Goal: Task Accomplishment & Management: Manage account settings

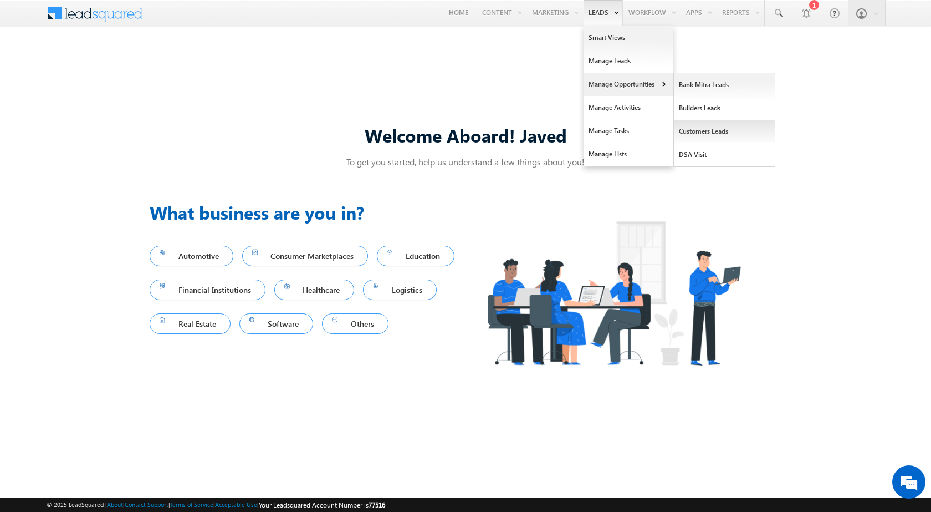
click at [710, 126] on link "Customers Leads" at bounding box center [724, 131] width 101 height 23
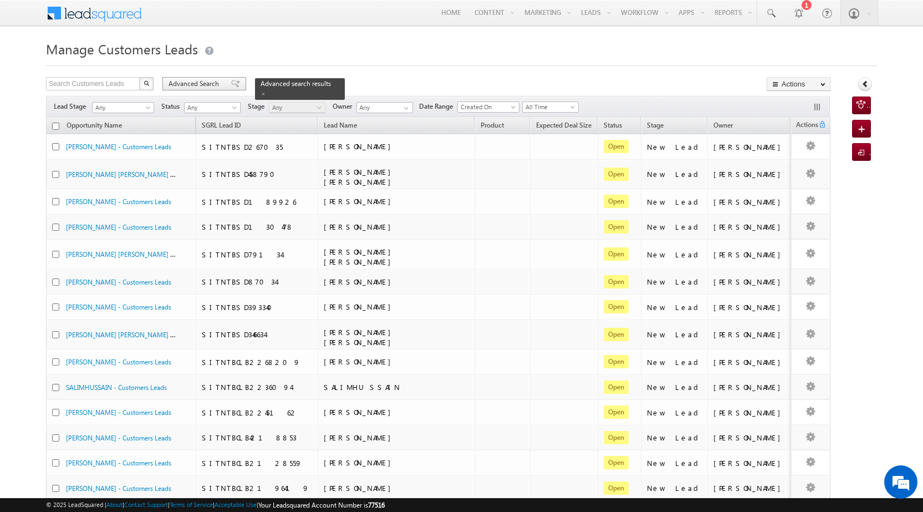
click at [197, 85] on span "Advanced Search" at bounding box center [196, 84] width 54 height 10
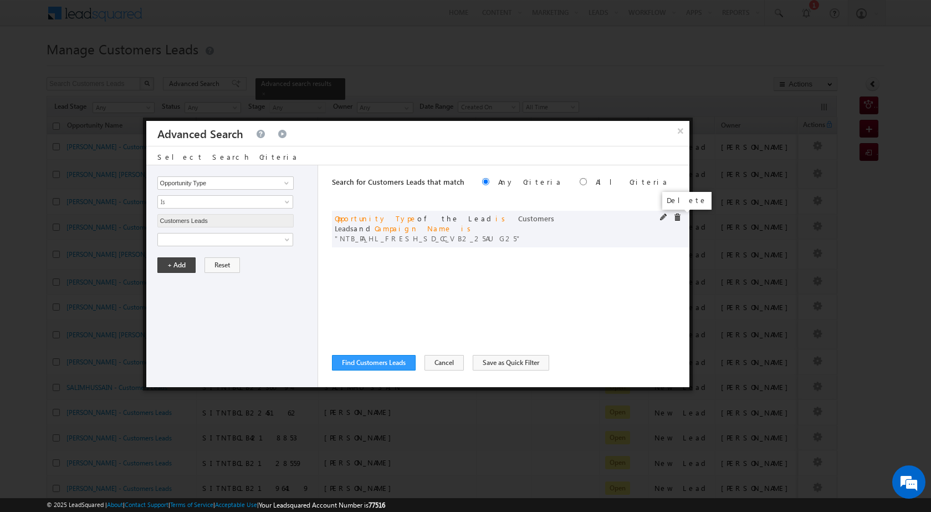
click at [675, 217] on span at bounding box center [678, 217] width 8 height 8
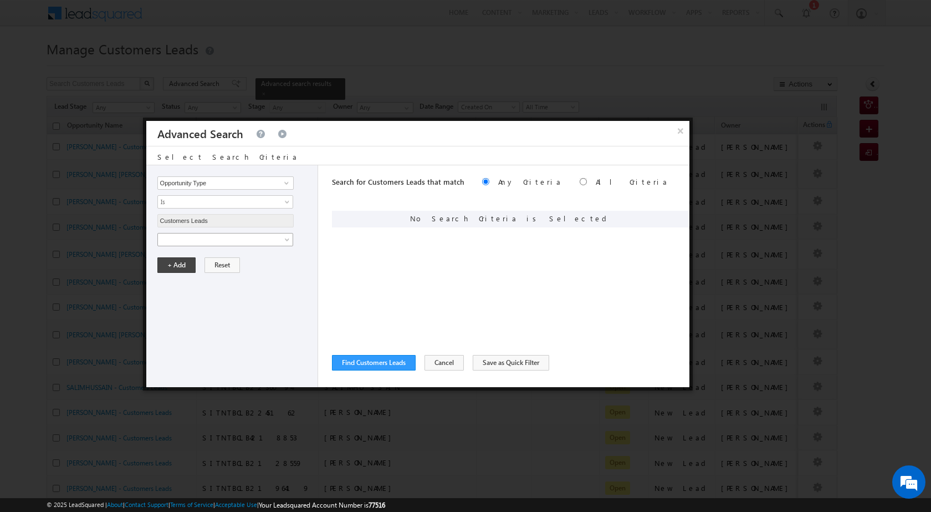
click at [209, 241] on span at bounding box center [218, 240] width 120 height 10
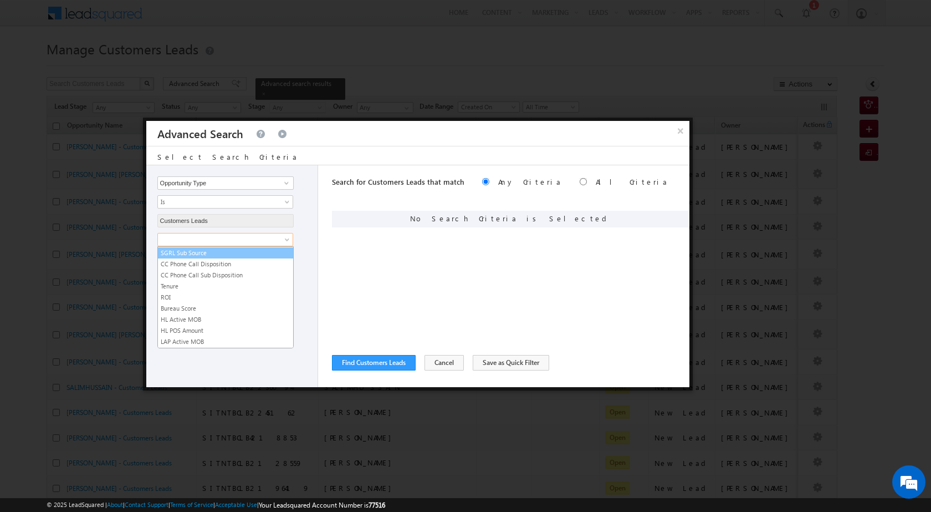
scroll to position [554, 0]
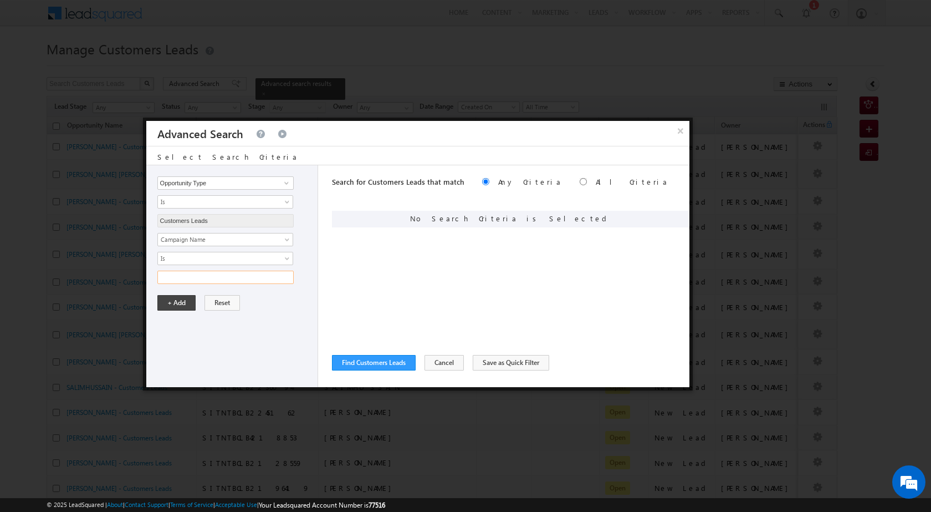
click at [242, 276] on input "text" at bounding box center [225, 277] width 136 height 13
paste input "NTB_PA_HL_FRESH_CL_CC_VB2_25AUG25"
type input "NTB_PA_HL_FRESH_CL_CC_VB2_25AUG25"
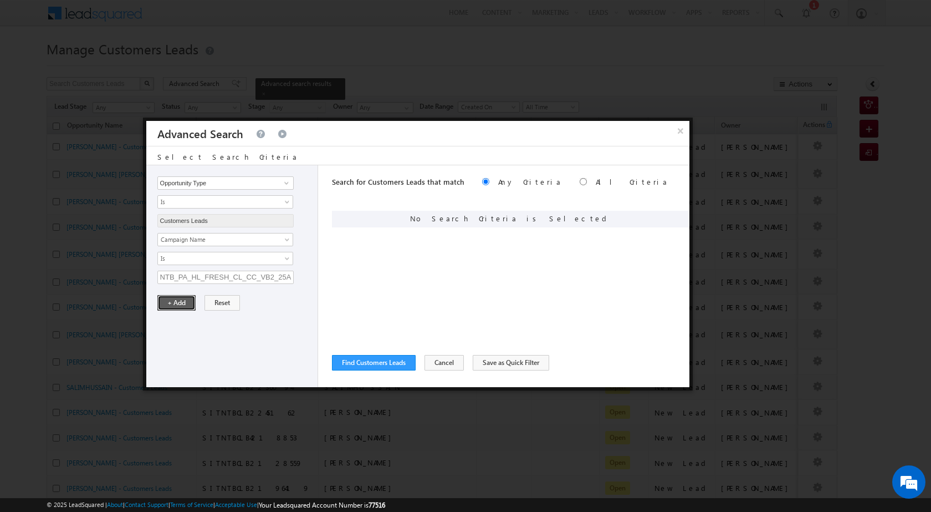
click at [176, 305] on button "+ Add" at bounding box center [176, 303] width 38 height 16
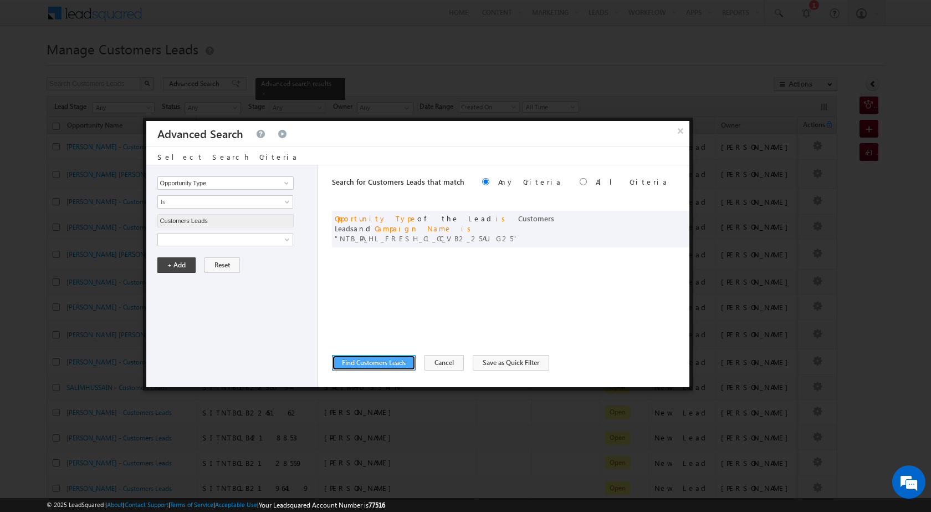
click at [381, 365] on button "Find Customers Leads" at bounding box center [374, 363] width 84 height 16
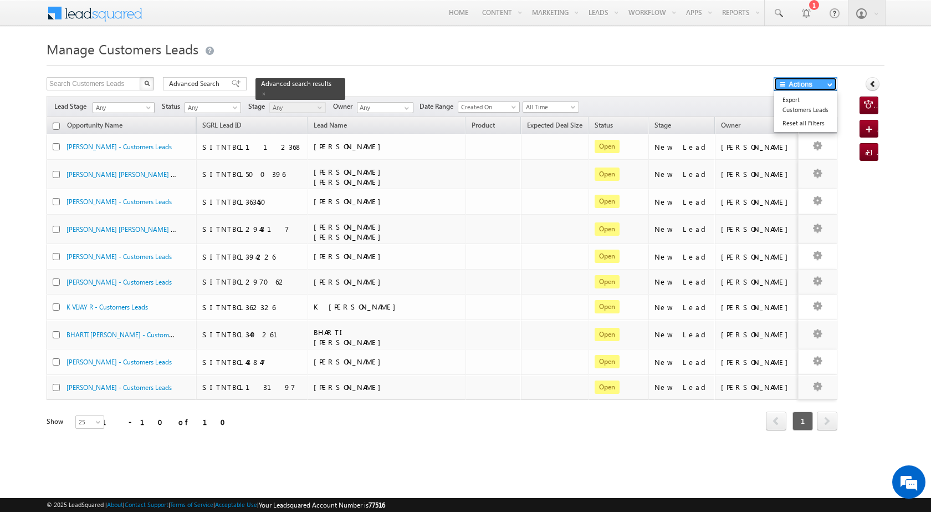
click at [821, 85] on button "Actions" at bounding box center [806, 84] width 64 height 14
click at [791, 111] on link "Export Customers Leads" at bounding box center [805, 104] width 63 height 23
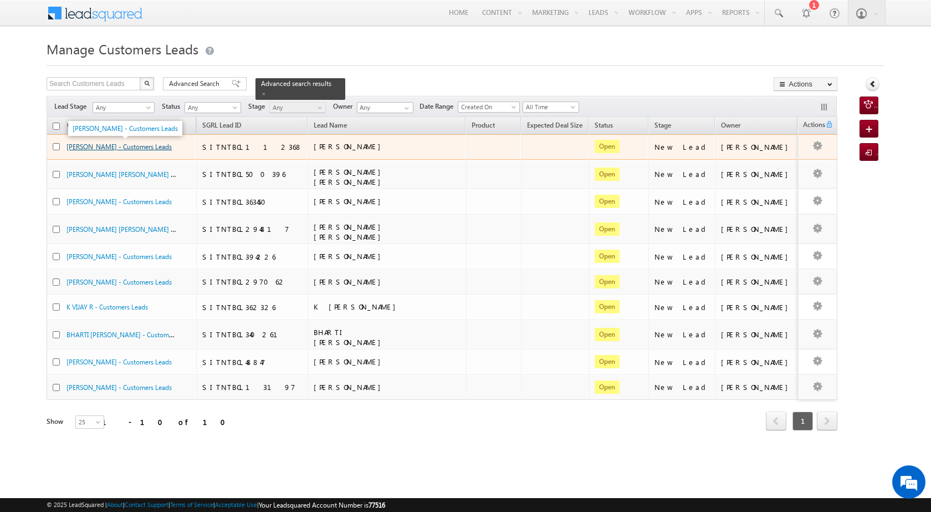
click at [137, 149] on link "[PERSON_NAME] - Customers Leads" at bounding box center [119, 146] width 105 height 8
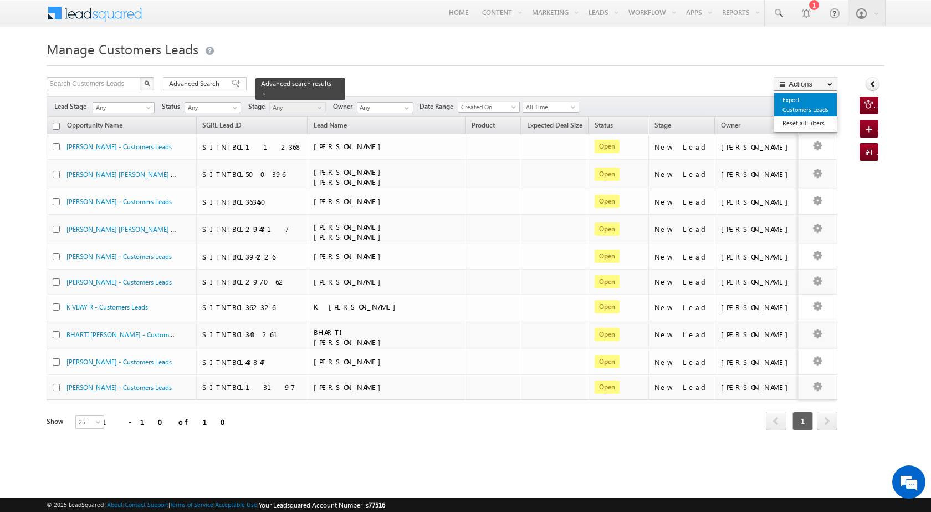
click at [795, 106] on link "Export Customers Leads" at bounding box center [805, 104] width 63 height 23
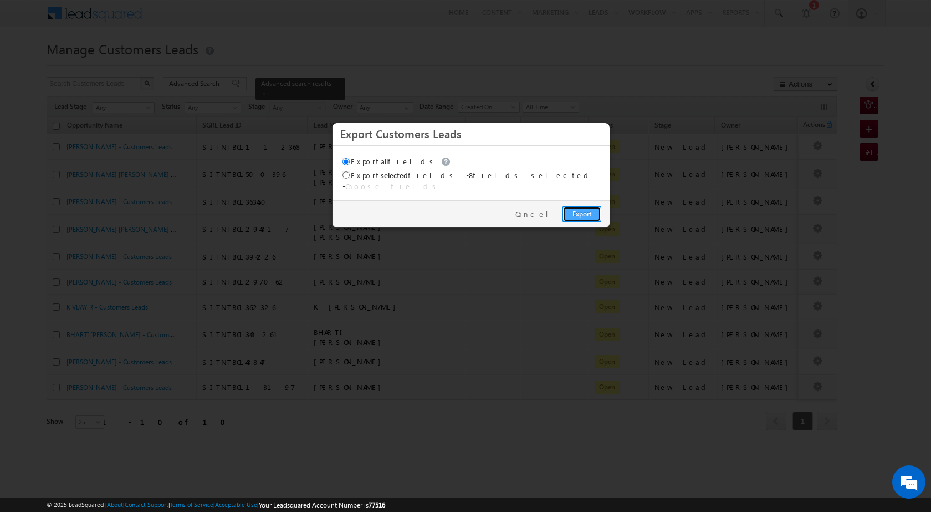
click at [574, 206] on link "Export" at bounding box center [582, 214] width 39 height 16
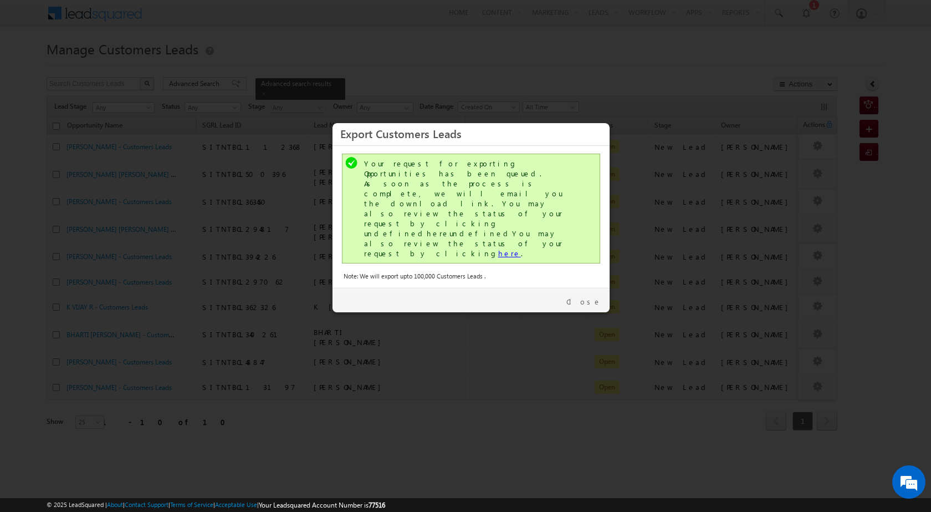
click at [498, 248] on link "here" at bounding box center [509, 252] width 23 height 9
click at [587, 288] on div "Close" at bounding box center [471, 300] width 277 height 24
click at [590, 297] on link "Close" at bounding box center [584, 302] width 35 height 10
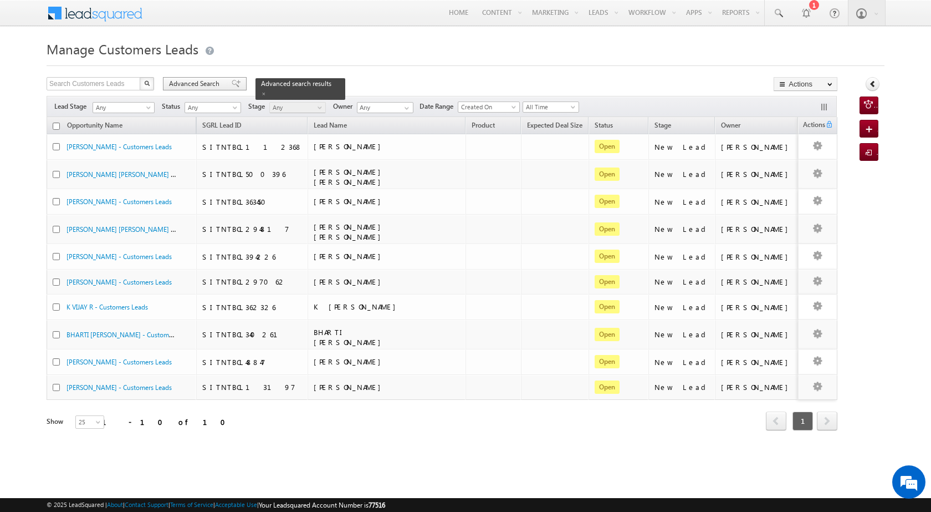
click at [198, 83] on span "Advanced Search" at bounding box center [196, 84] width 54 height 10
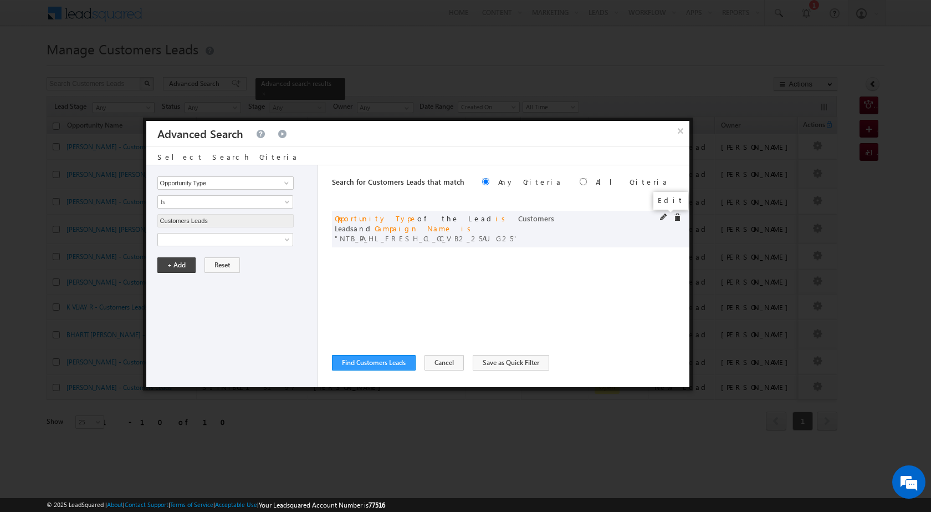
click at [661, 215] on span at bounding box center [664, 217] width 8 height 8
click at [198, 273] on input "NTB_PA_HL_FRESH_CL_CC_VB2_25AUG25" at bounding box center [225, 277] width 136 height 13
paste input "4_25AUG25"
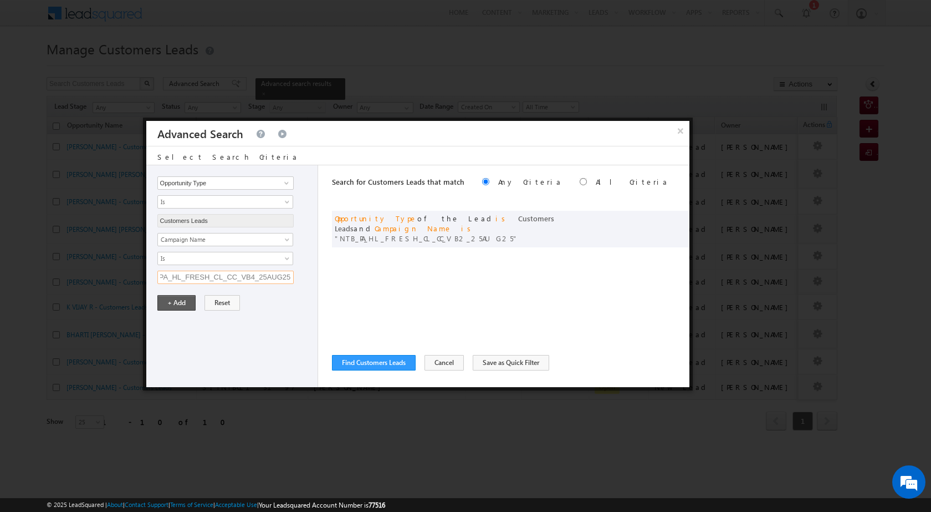
type input "NTB_PA_HL_FRESH_CL_CC_VB4_25AUG25"
click at [182, 300] on button "+ Add" at bounding box center [176, 303] width 38 height 16
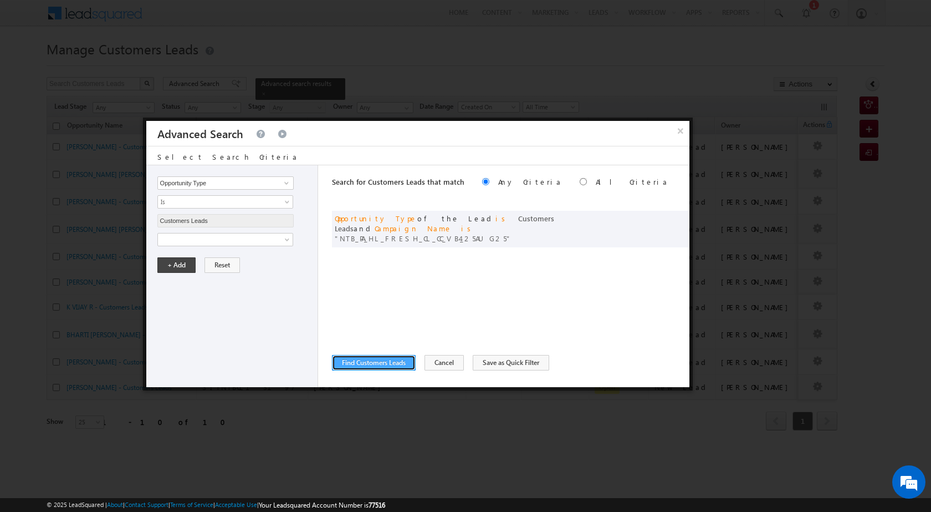
click at [395, 358] on button "Find Customers Leads" at bounding box center [374, 363] width 84 height 16
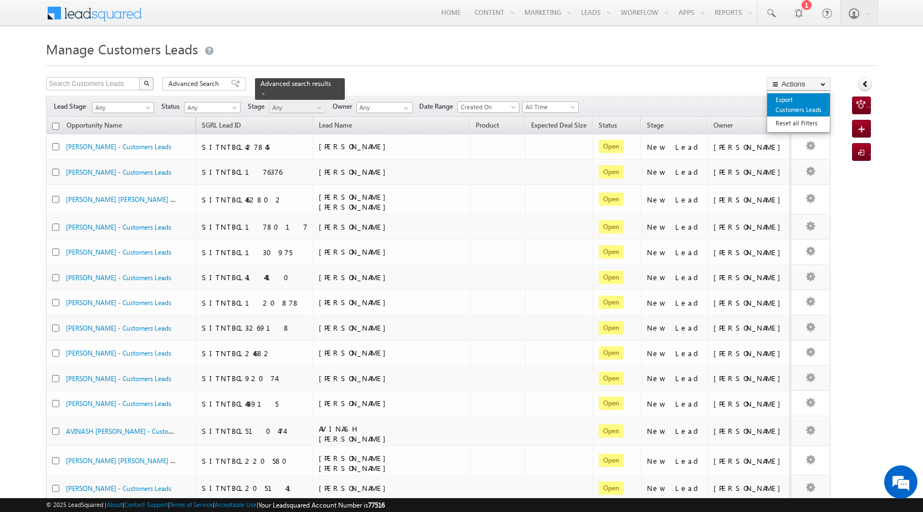
click at [790, 105] on link "Export Customers Leads" at bounding box center [798, 104] width 63 height 23
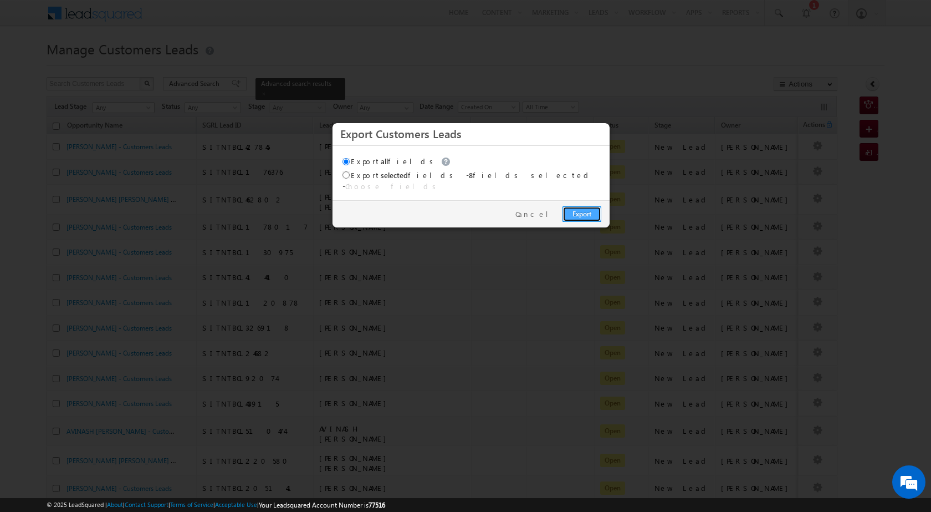
click at [593, 208] on link "Export" at bounding box center [582, 214] width 39 height 16
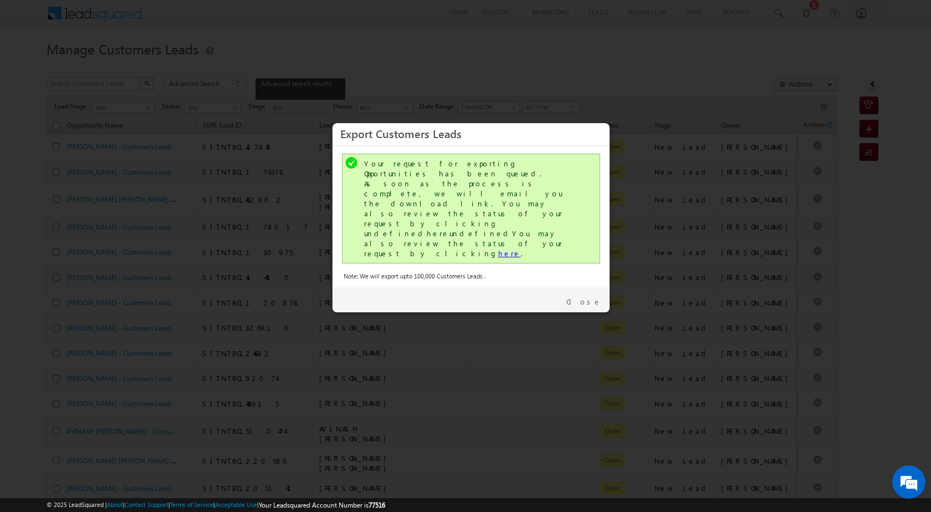
click at [498, 248] on link "here" at bounding box center [509, 252] width 23 height 9
click at [598, 297] on link "Close" at bounding box center [584, 302] width 35 height 10
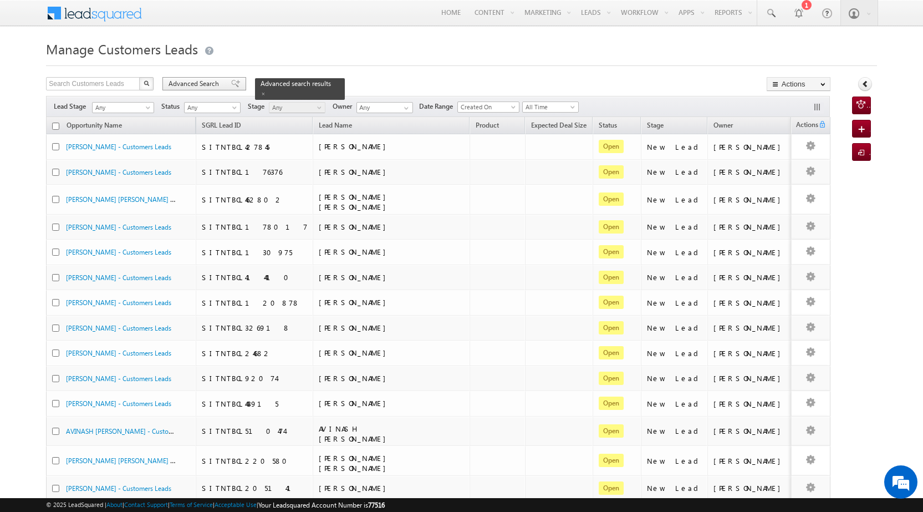
click at [207, 82] on span "Advanced Search" at bounding box center [196, 84] width 54 height 10
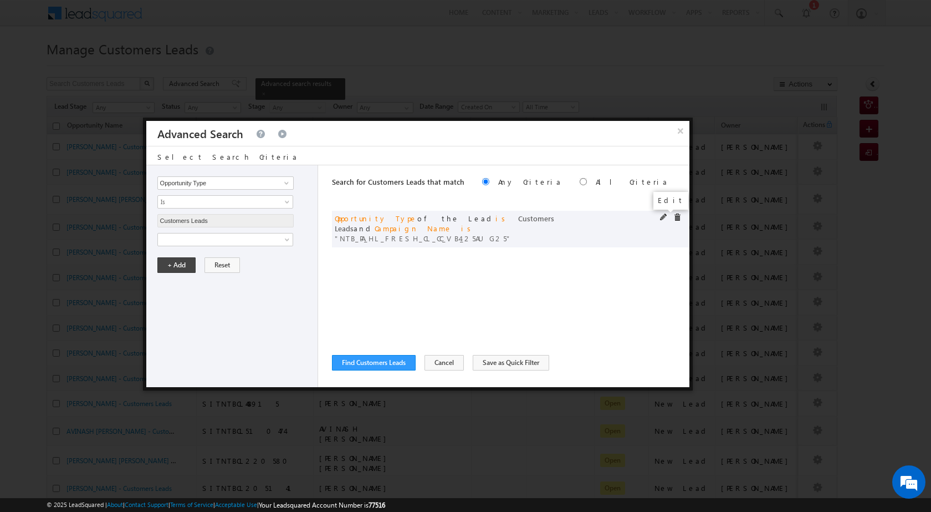
click at [661, 218] on span at bounding box center [664, 217] width 8 height 8
click at [206, 276] on input "NTB_PA_HL_FRESH_CL_CC_VB4_25AUG25" at bounding box center [225, 277] width 136 height 13
paste input "3_25AUG25"
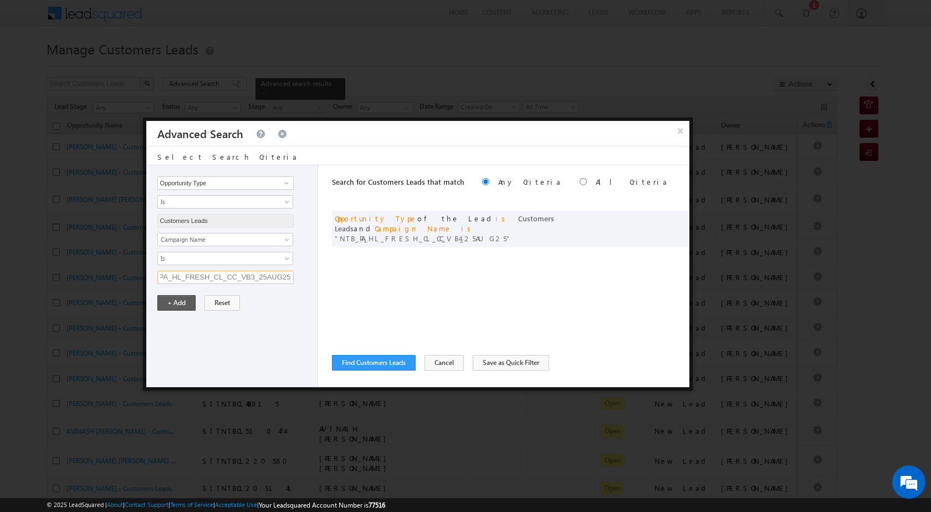
type input "NTB_PA_HL_FRESH_CL_CC_VB3_25AUG25"
click at [184, 305] on button "+ Add" at bounding box center [176, 303] width 38 height 16
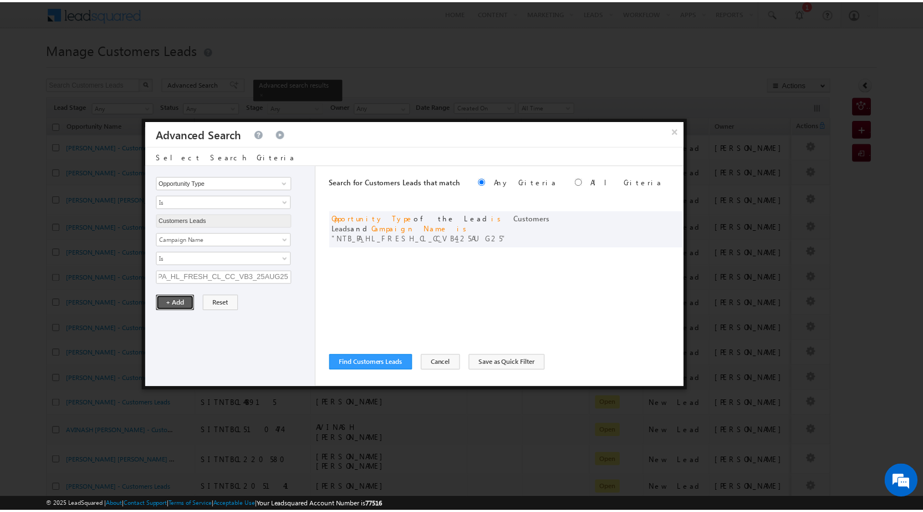
scroll to position [0, 0]
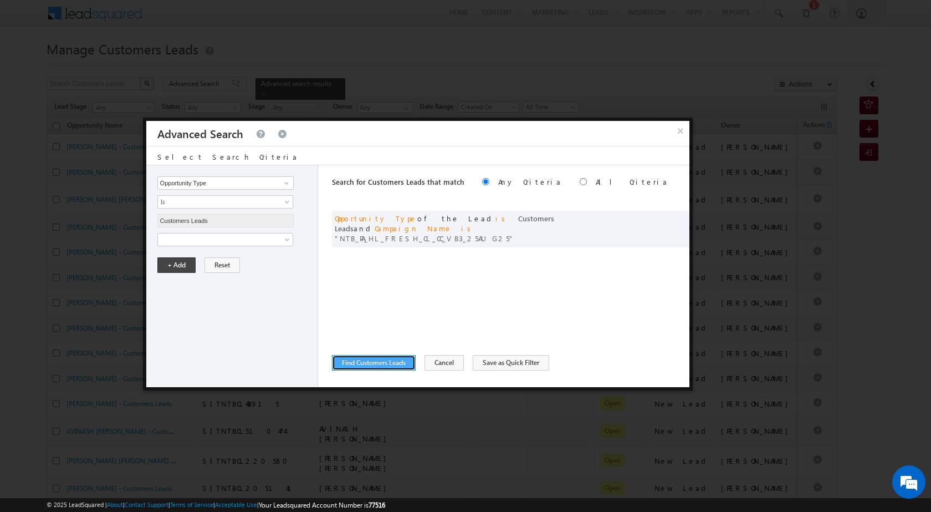
click at [369, 359] on button "Find Customers Leads" at bounding box center [374, 363] width 84 height 16
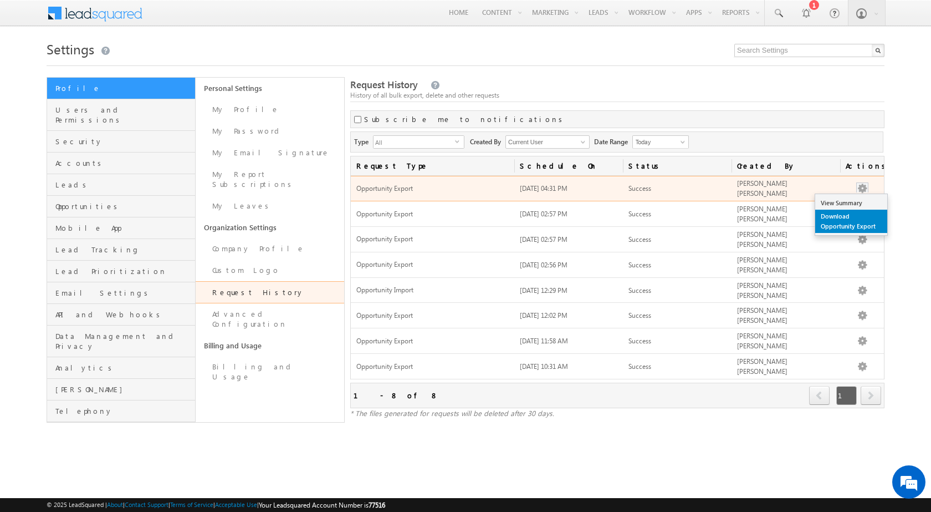
click at [840, 212] on link "Download Opportunity Export" at bounding box center [852, 221] width 72 height 23
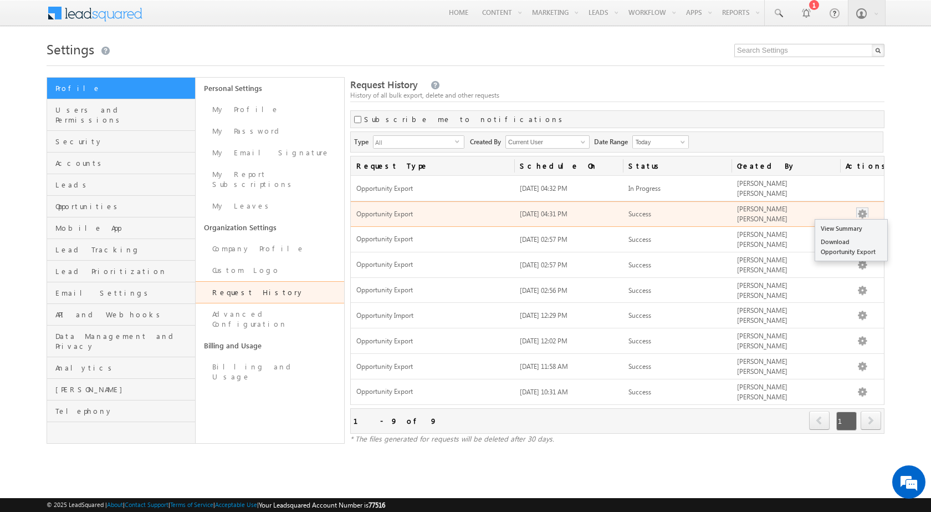
click at [863, 208] on button "button" at bounding box center [862, 213] width 11 height 11
click at [847, 240] on link "Download Opportunity Export" at bounding box center [852, 246] width 72 height 23
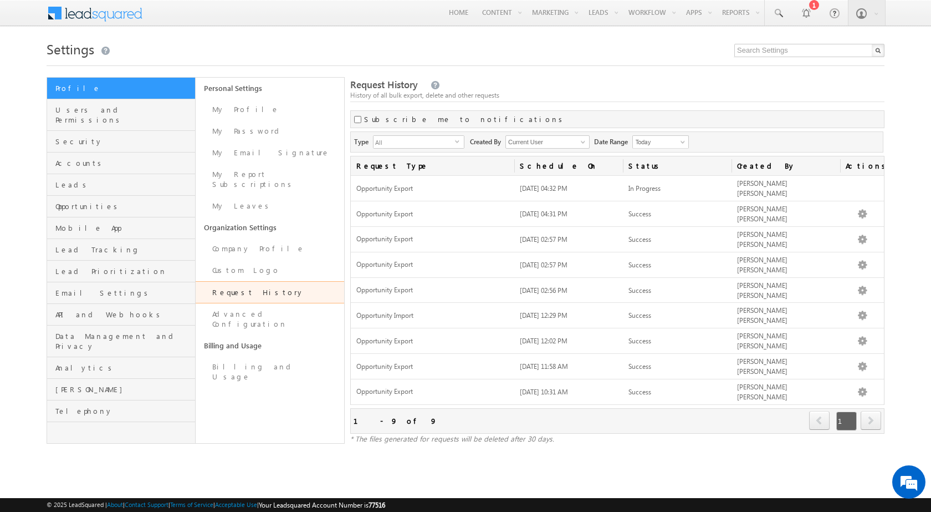
click at [753, 113] on div "Subscribe me to notifications" at bounding box center [617, 119] width 534 height 18
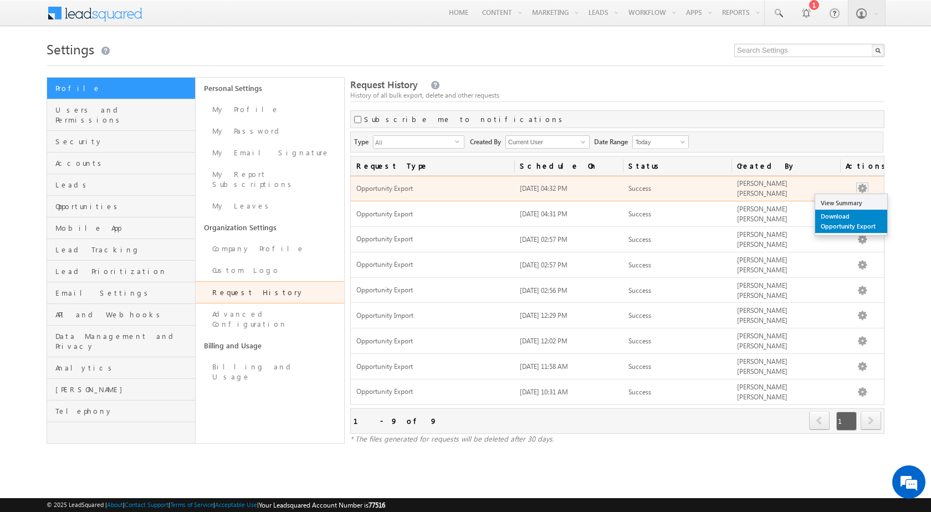
click at [838, 221] on link "Download Opportunity Export" at bounding box center [852, 221] width 72 height 23
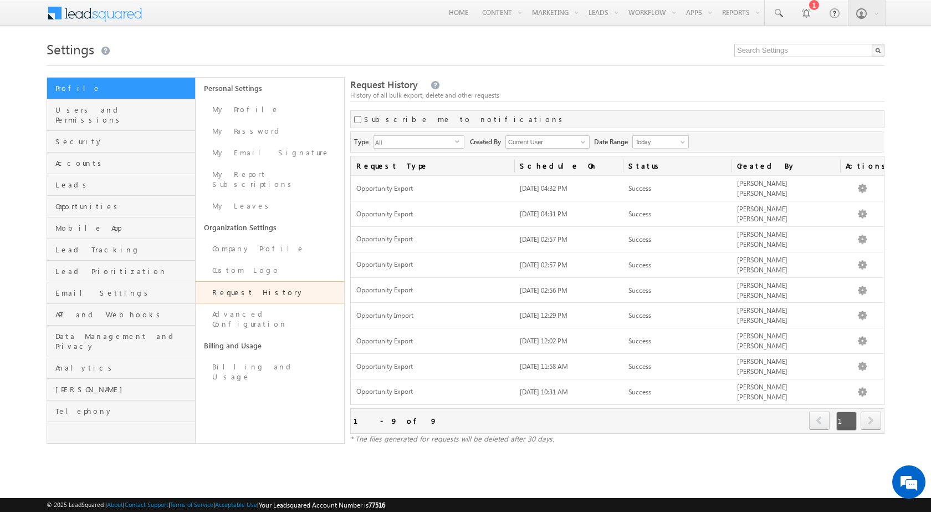
click at [597, 57] on h1 "Settings" at bounding box center [466, 48] width 838 height 22
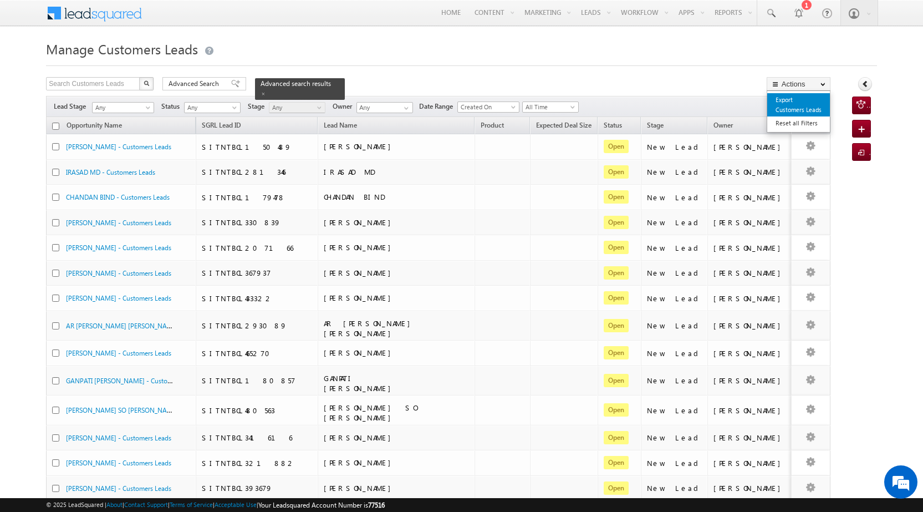
click at [781, 109] on link "Export Customers Leads" at bounding box center [798, 104] width 63 height 23
click at [781, 104] on link "Export Customers Leads" at bounding box center [798, 104] width 63 height 23
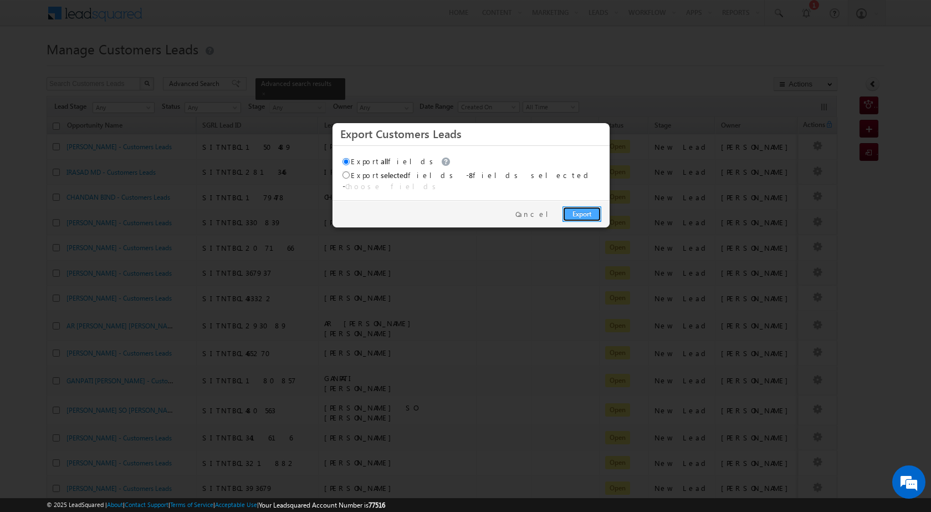
click at [589, 211] on link "Export" at bounding box center [582, 214] width 39 height 16
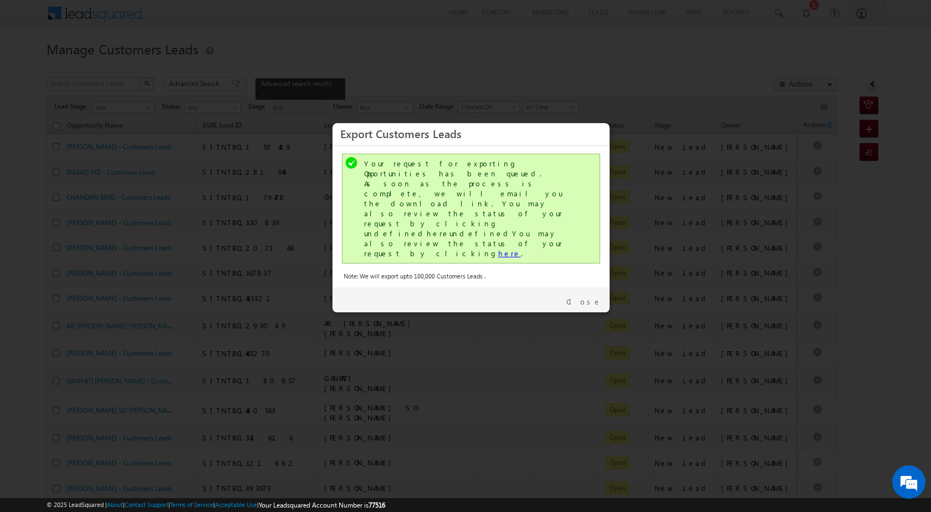
click at [498, 248] on link "here" at bounding box center [509, 252] width 23 height 9
click at [593, 297] on link "Close" at bounding box center [584, 302] width 35 height 10
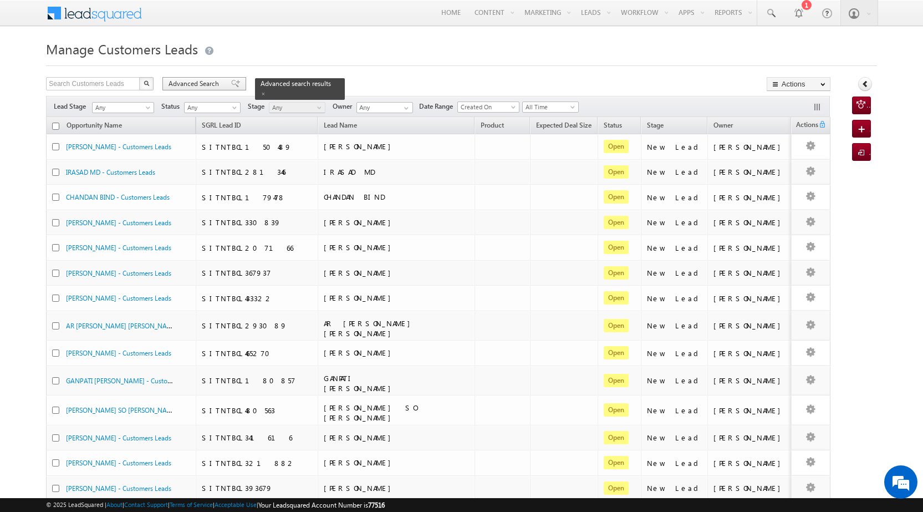
click at [194, 85] on span "Advanced Search" at bounding box center [196, 84] width 54 height 10
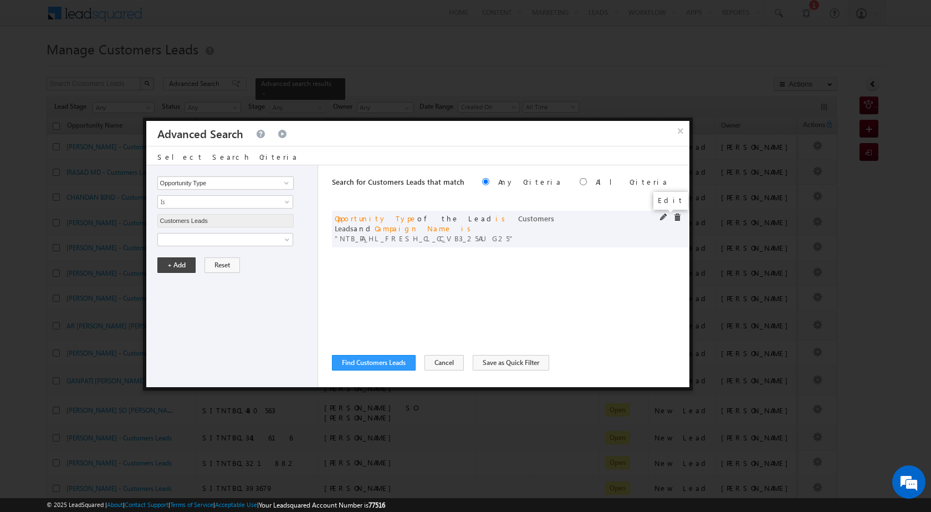
click at [661, 217] on span at bounding box center [664, 217] width 8 height 8
click at [195, 274] on input "NTB_PA_HL_FRESH_CL_CC_VB3_25AUG25" at bounding box center [225, 277] width 136 height 13
paste input "SD_CC_VB4_25AUG25"
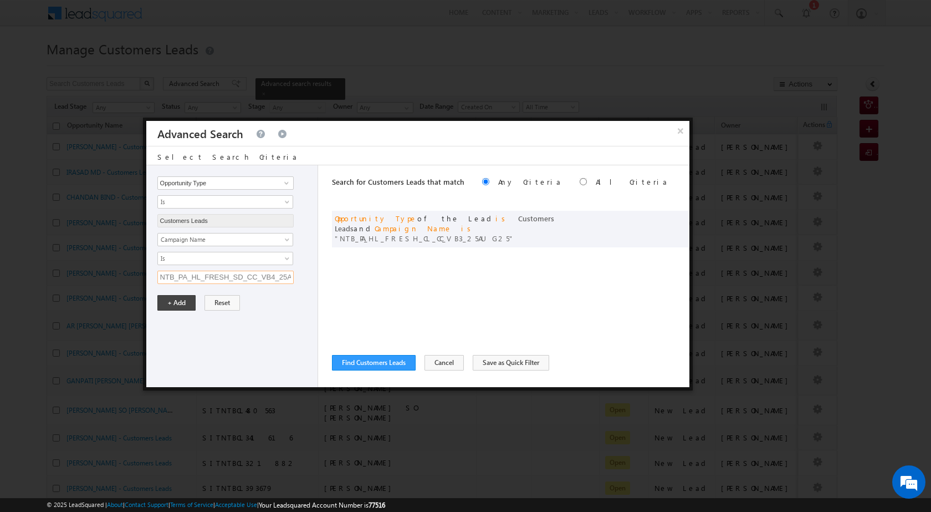
scroll to position [0, 28]
type input "NTB_PA_HL_FRESH_SD_CC_VB4_25AUG25"
click at [176, 304] on button "+ Add" at bounding box center [176, 303] width 38 height 16
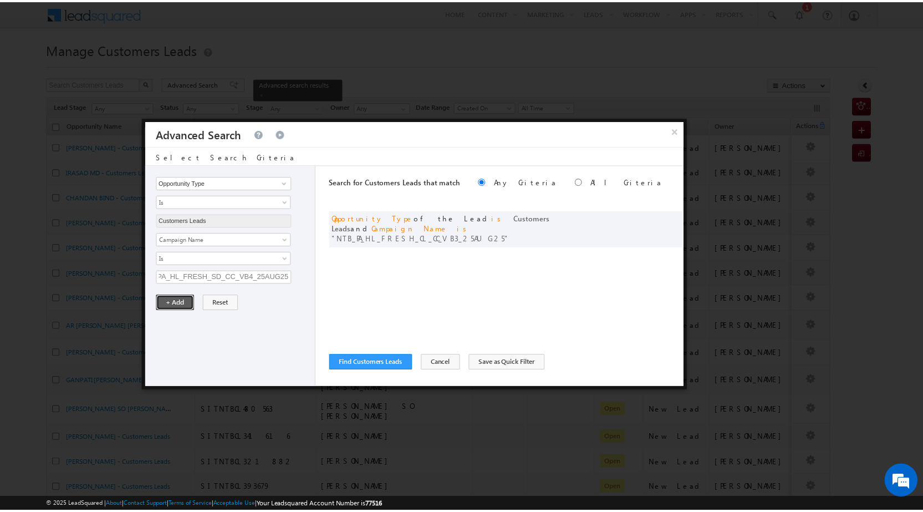
scroll to position [0, 0]
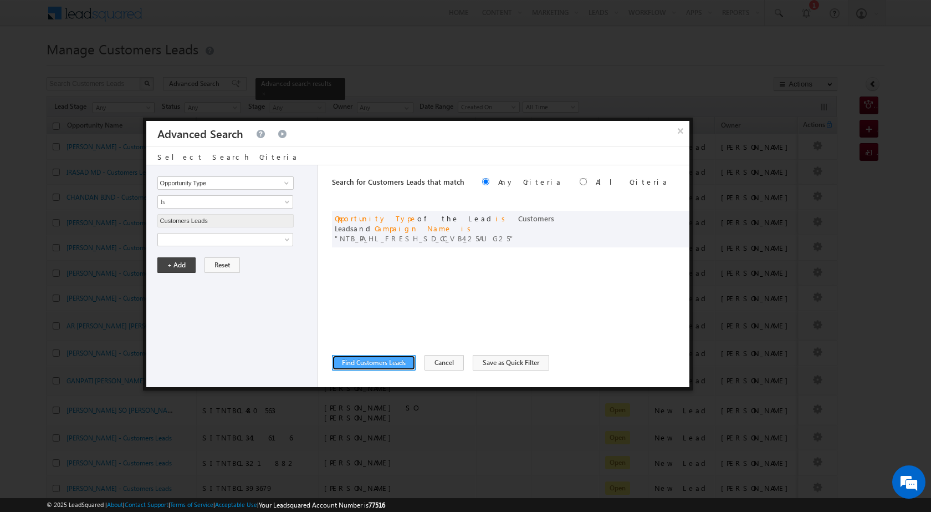
click at [364, 361] on button "Find Customers Leads" at bounding box center [374, 363] width 84 height 16
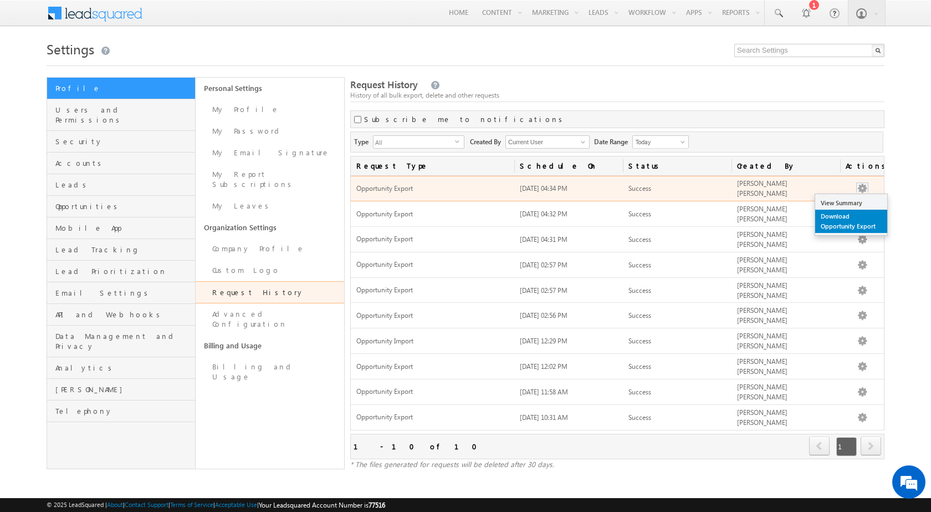
click at [839, 224] on link "Download Opportunity Export" at bounding box center [852, 221] width 72 height 23
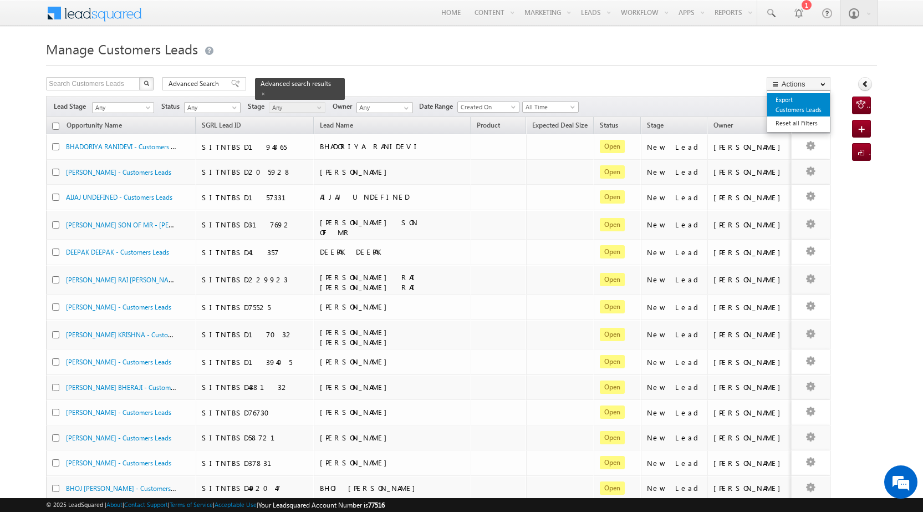
click at [793, 108] on link "Export Customers Leads" at bounding box center [798, 104] width 63 height 23
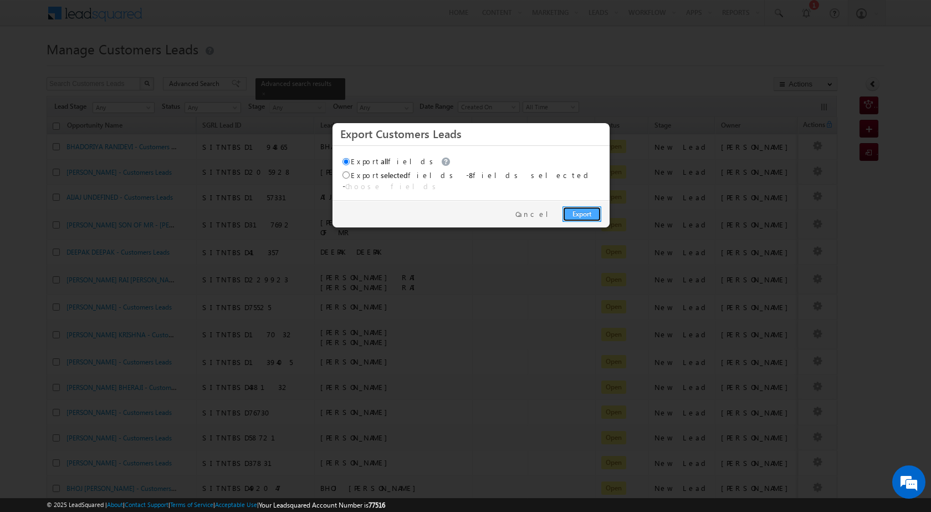
click at [574, 206] on link "Export" at bounding box center [582, 214] width 39 height 16
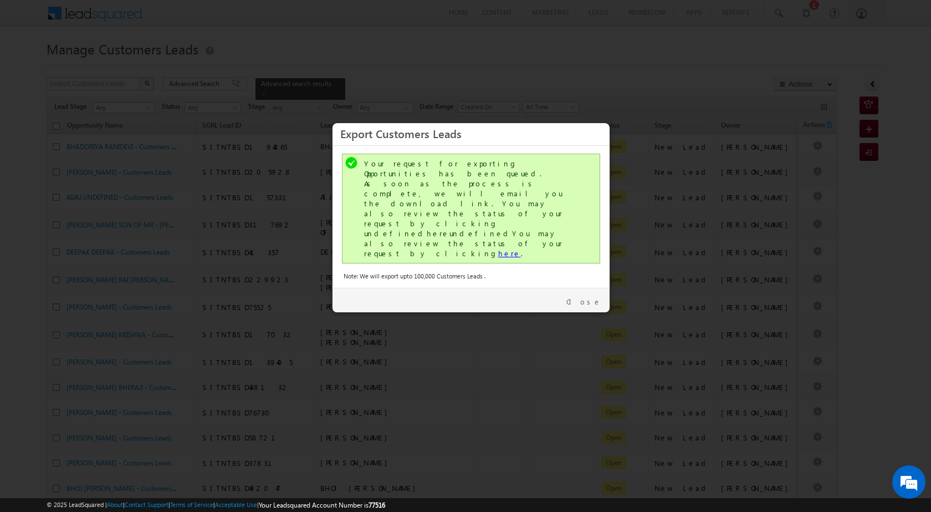
click at [498, 248] on link "here" at bounding box center [509, 252] width 23 height 9
click at [587, 297] on link "Close" at bounding box center [584, 302] width 35 height 10
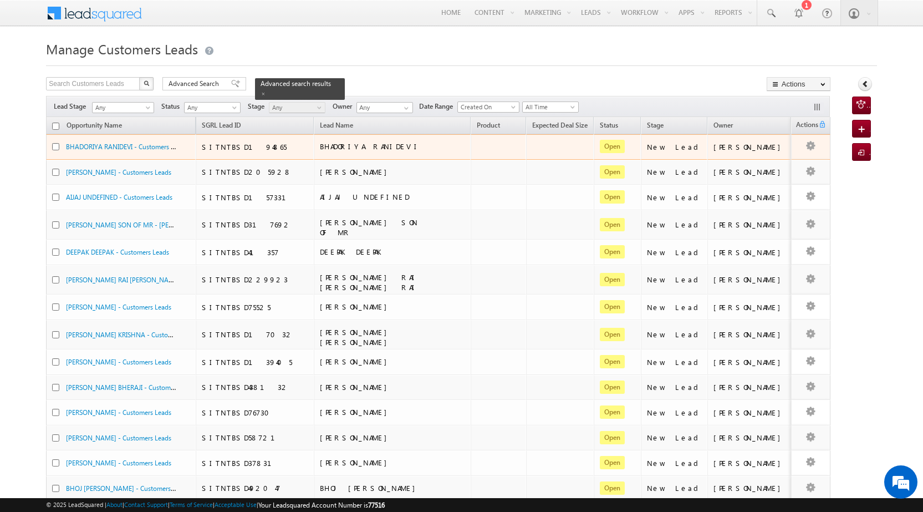
click at [333, 153] on div "BHADORIYA RANIDEVI" at bounding box center [393, 149] width 146 height 16
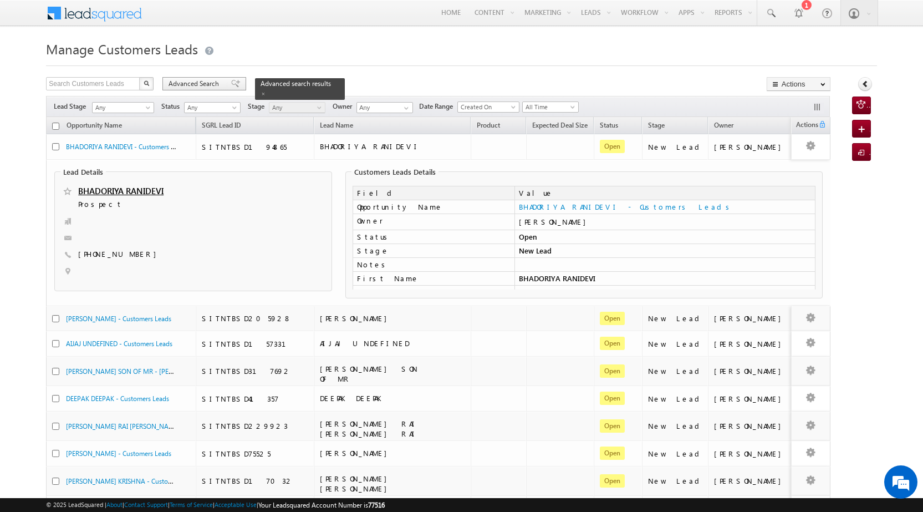
click at [231, 81] on span at bounding box center [235, 84] width 9 height 8
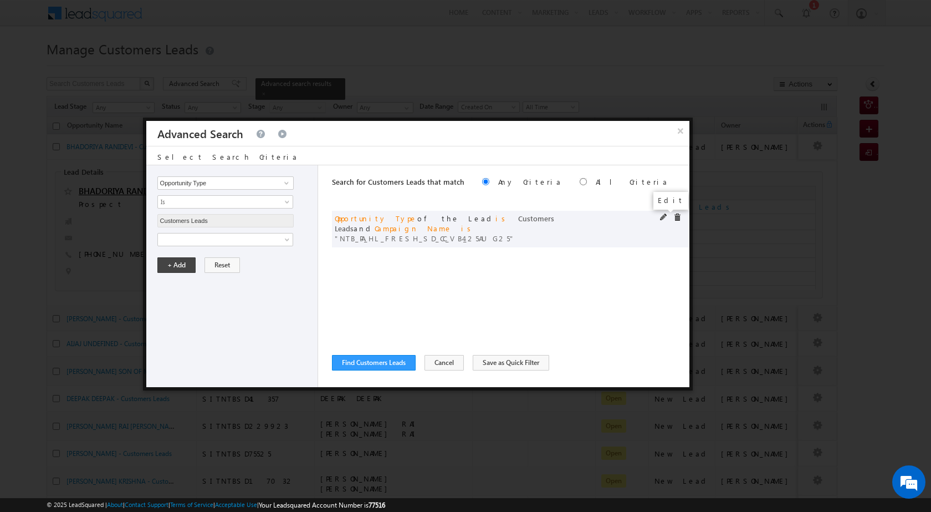
click at [664, 219] on span at bounding box center [664, 217] width 8 height 8
click at [207, 279] on input "NTB_PA_HL_FRESH_SD_CC_VB4_25AUG25" at bounding box center [225, 277] width 136 height 13
paste input "3_25AUG25"
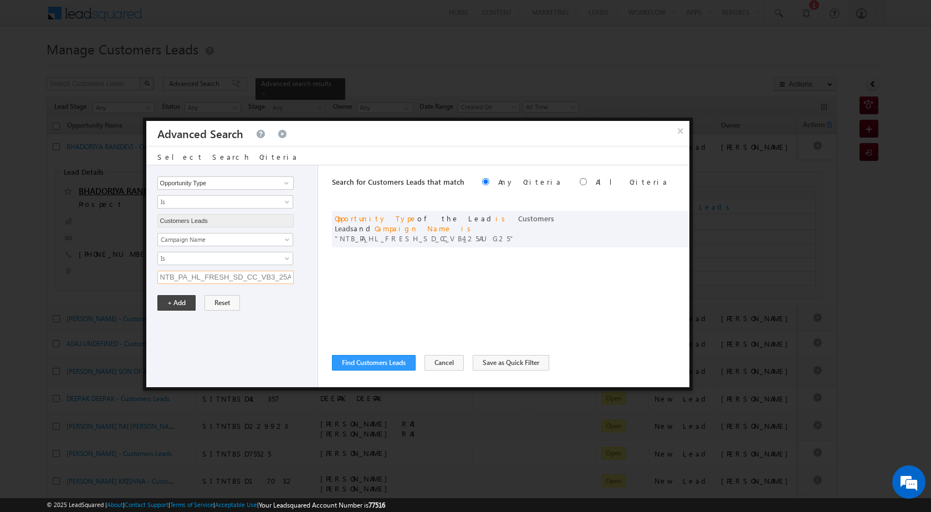
scroll to position [0, 26]
type input "NTB_PA_HL_FRESH_SD_CC_VB3_25AUG25"
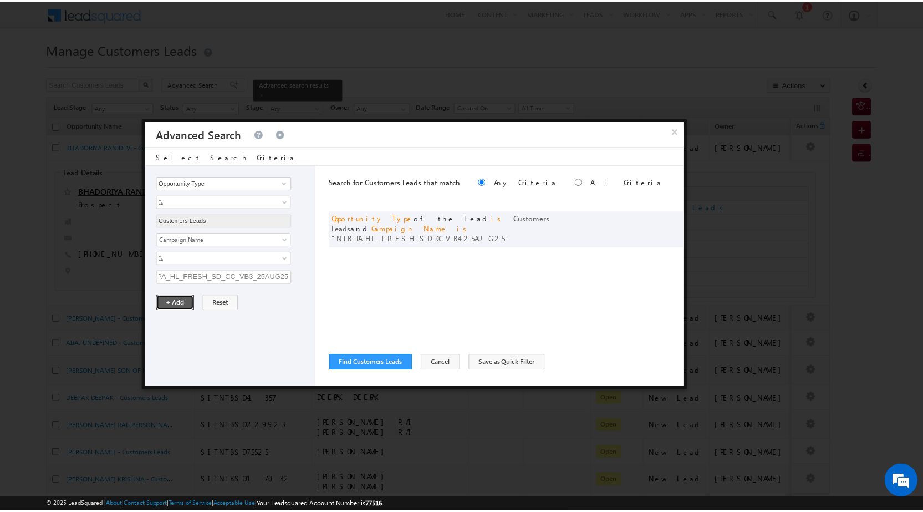
scroll to position [0, 0]
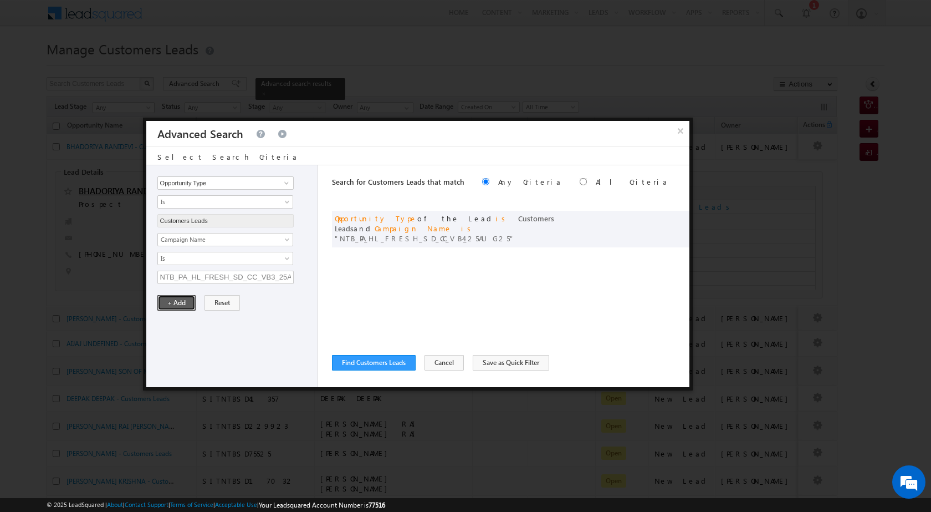
click at [177, 298] on button "+ Add" at bounding box center [176, 303] width 38 height 16
click at [406, 363] on button "Find Customers Leads" at bounding box center [374, 363] width 84 height 16
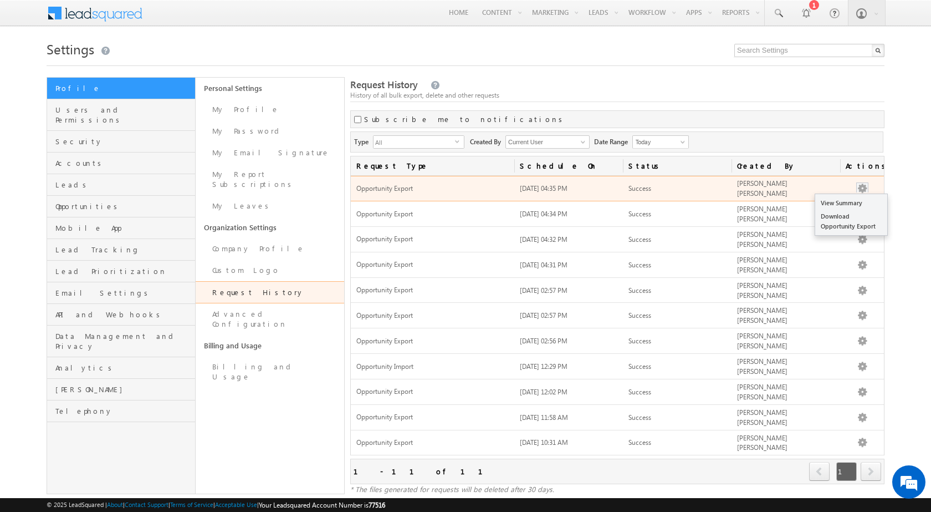
click at [862, 185] on button "button" at bounding box center [862, 188] width 11 height 11
click at [844, 217] on link "Download Opportunity Export" at bounding box center [852, 221] width 72 height 23
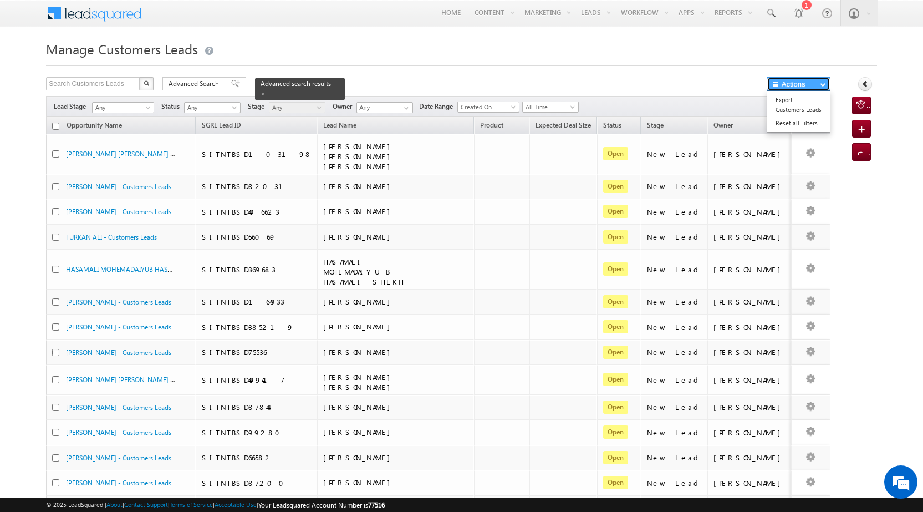
click at [823, 83] on span "button" at bounding box center [823, 84] width 5 height 4
click at [784, 102] on link "Export Customers Leads" at bounding box center [798, 104] width 63 height 23
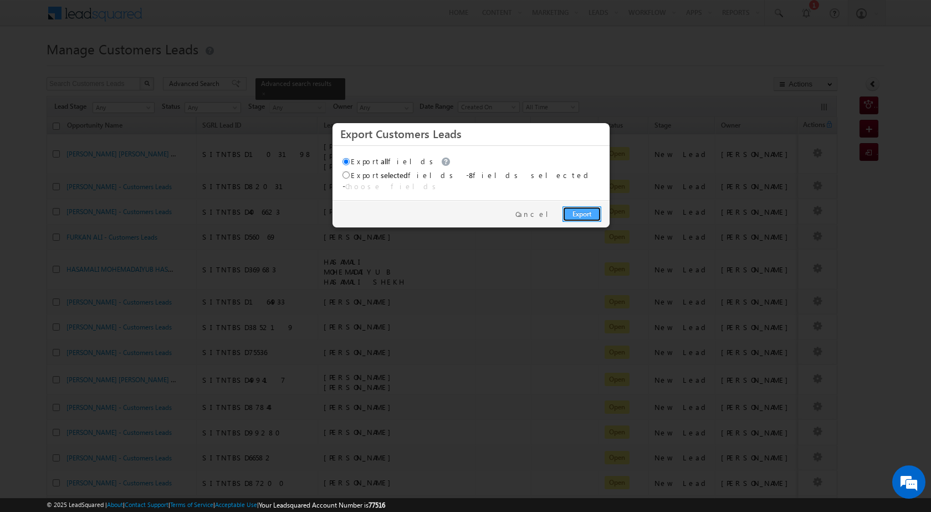
click at [577, 210] on link "Export" at bounding box center [582, 214] width 39 height 16
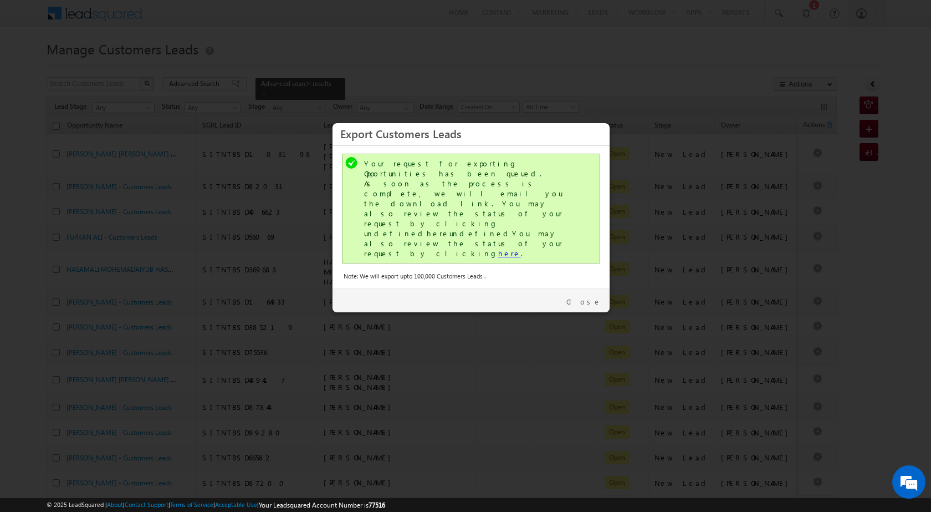
click at [498, 248] on link "here" at bounding box center [509, 252] width 23 height 9
click at [598, 297] on link "Close" at bounding box center [584, 302] width 35 height 10
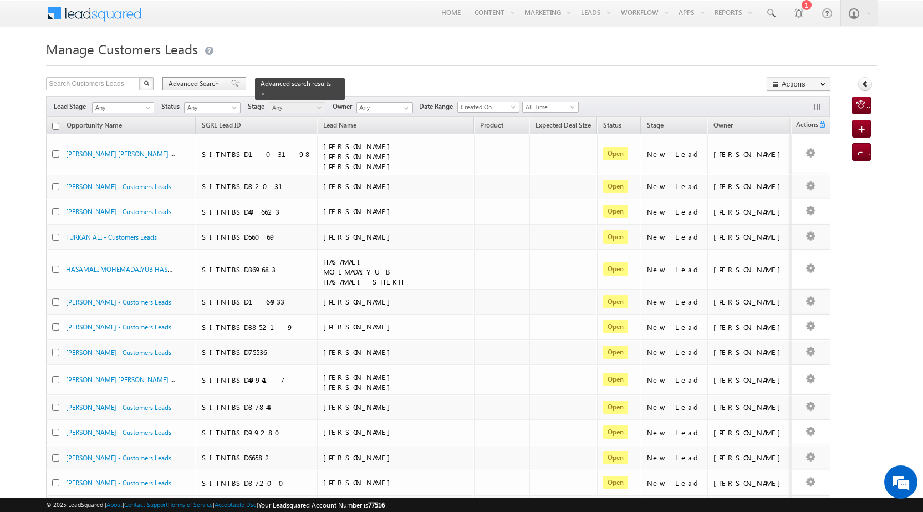
click at [193, 81] on span "Advanced Search" at bounding box center [196, 84] width 54 height 10
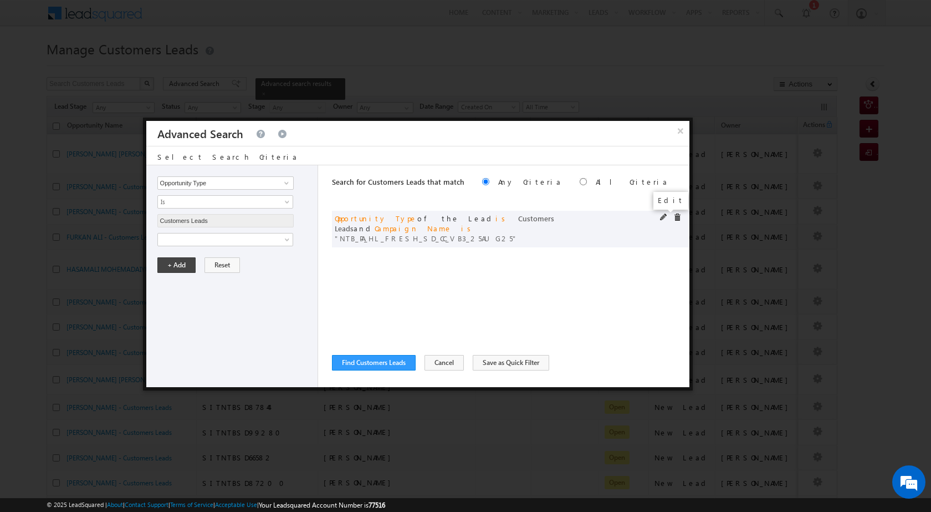
click at [662, 218] on span at bounding box center [664, 217] width 8 height 8
click at [201, 273] on input "NTB_PA_HL_FRESH_SD_CC_VB3_25AUG25" at bounding box center [225, 277] width 136 height 13
paste input "2_25AUG25"
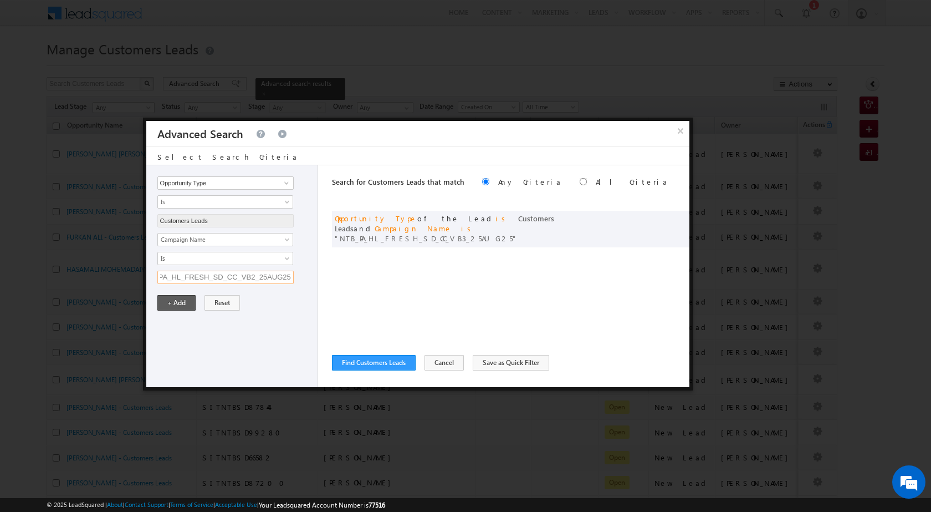
type input "NTB_PA_HL_FRESH_SD_CC_VB2_25AUG25"
click at [182, 305] on button "+ Add" at bounding box center [176, 303] width 38 height 16
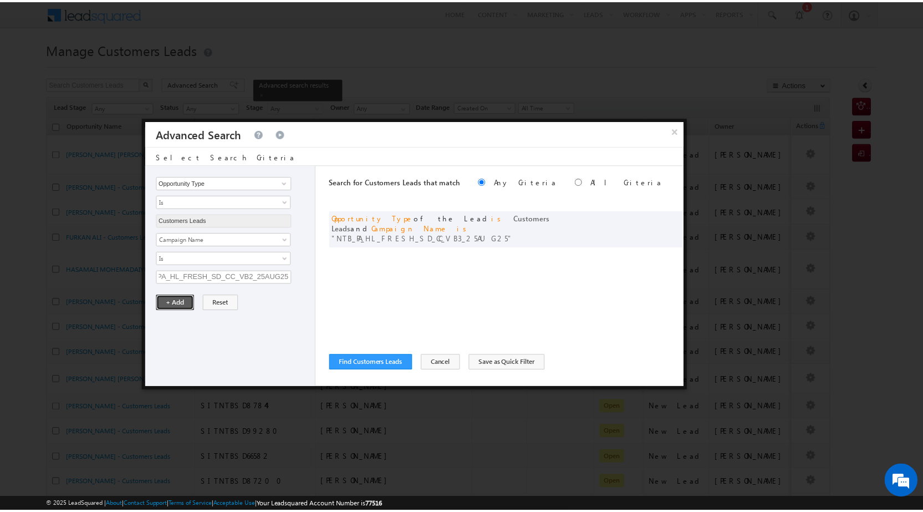
scroll to position [0, 0]
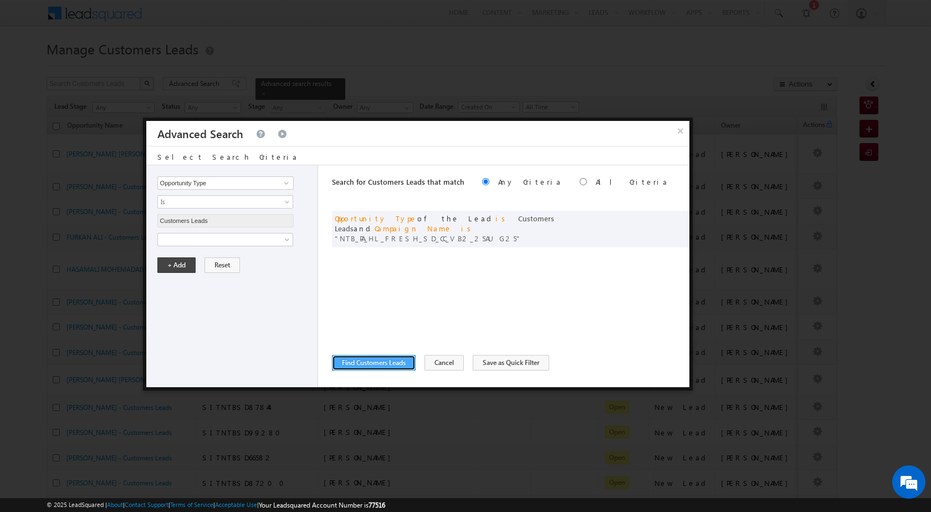
click at [379, 361] on button "Find Customers Leads" at bounding box center [374, 363] width 84 height 16
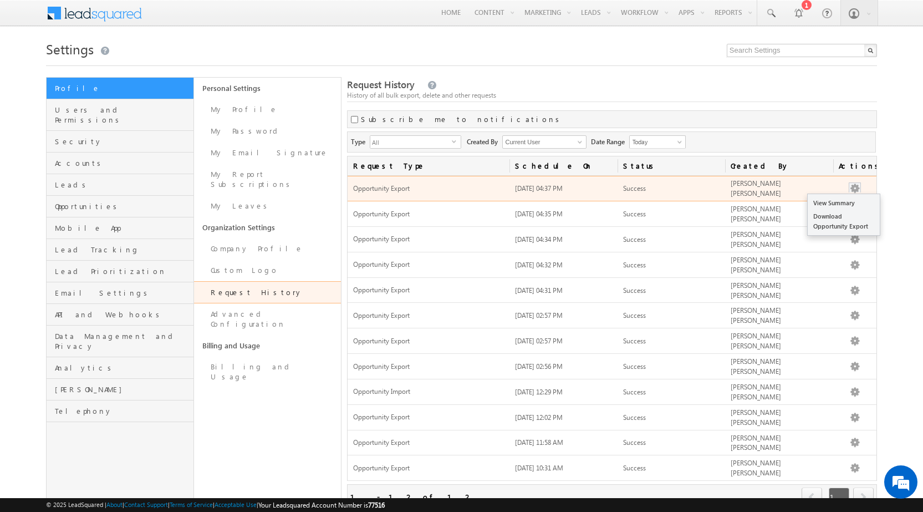
click at [857, 187] on button "button" at bounding box center [854, 188] width 11 height 11
click at [822, 218] on link "Download Opportunity Export" at bounding box center [844, 221] width 72 height 23
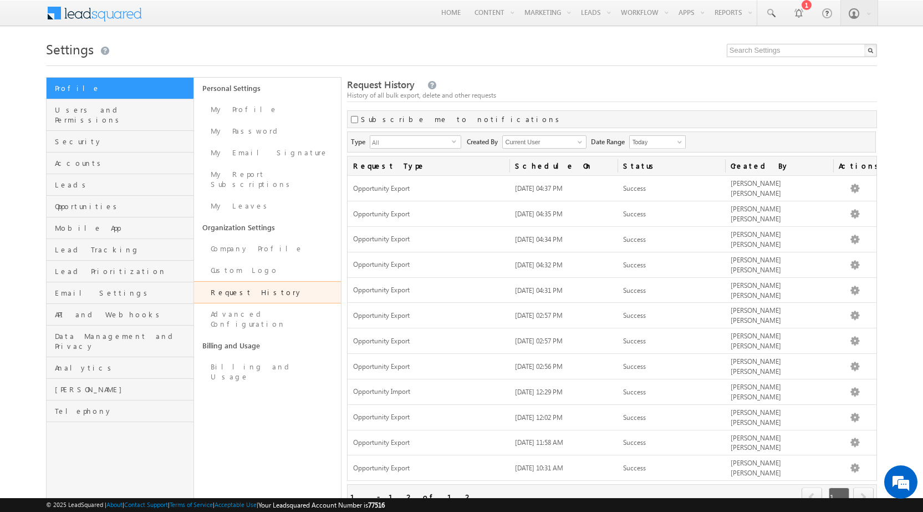
click at [470, 65] on div at bounding box center [461, 62] width 831 height 7
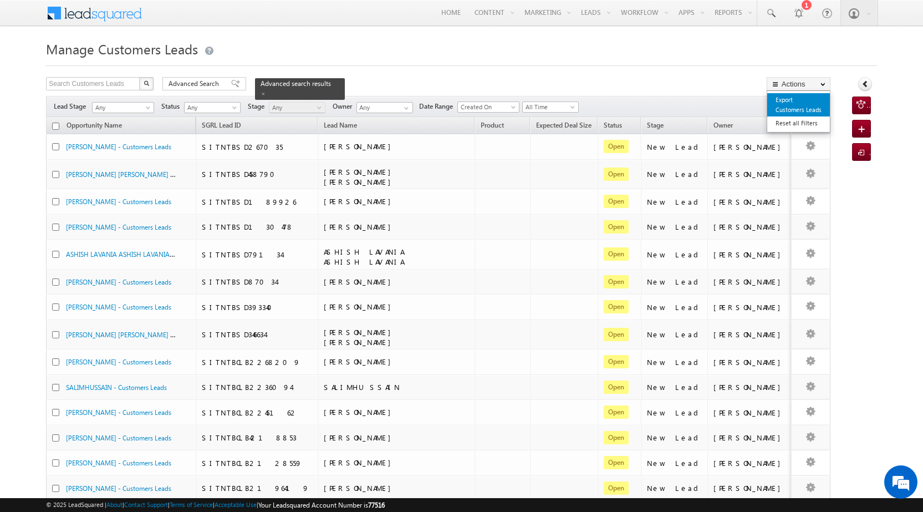
click at [782, 101] on link "Export Customers Leads" at bounding box center [798, 104] width 63 height 23
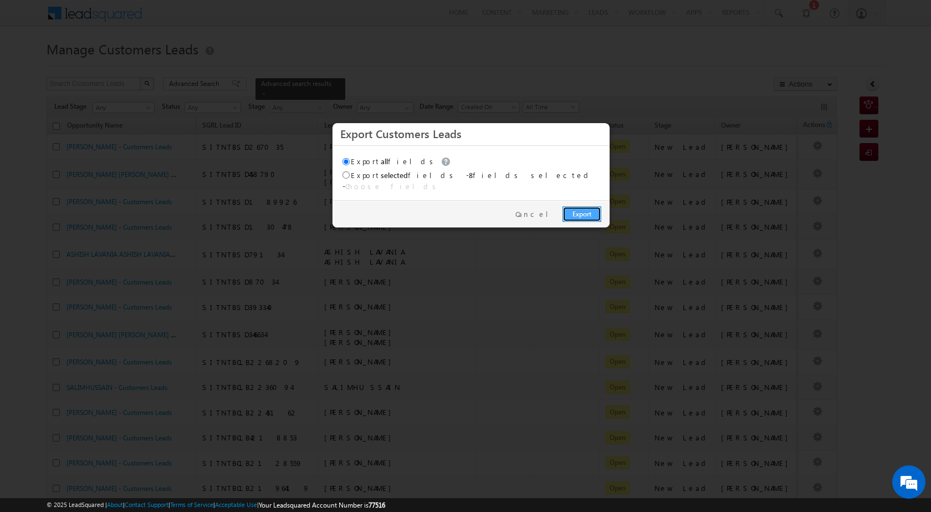
click at [586, 207] on link "Export" at bounding box center [582, 214] width 39 height 16
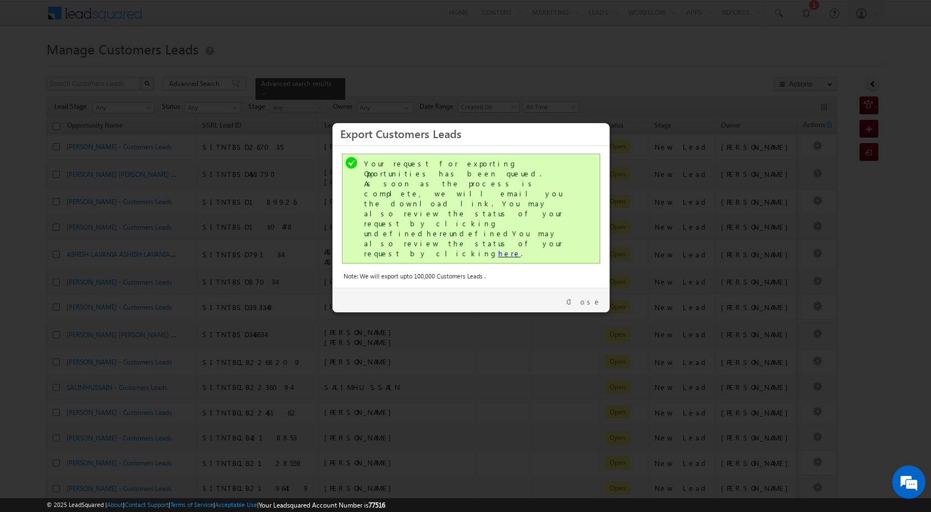
click at [498, 248] on link "here" at bounding box center [509, 252] width 23 height 9
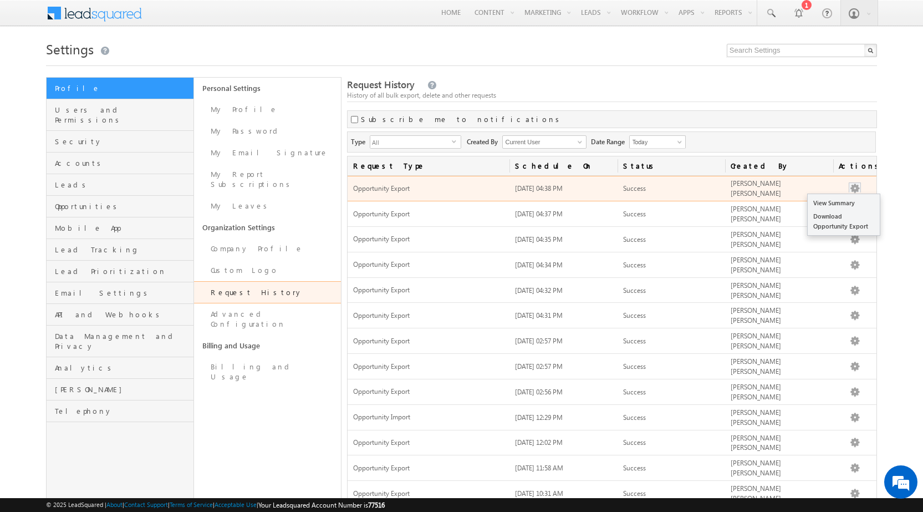
click at [854, 183] on button "button" at bounding box center [854, 188] width 11 height 11
click at [822, 219] on link "Download Opportunity Export" at bounding box center [844, 221] width 72 height 23
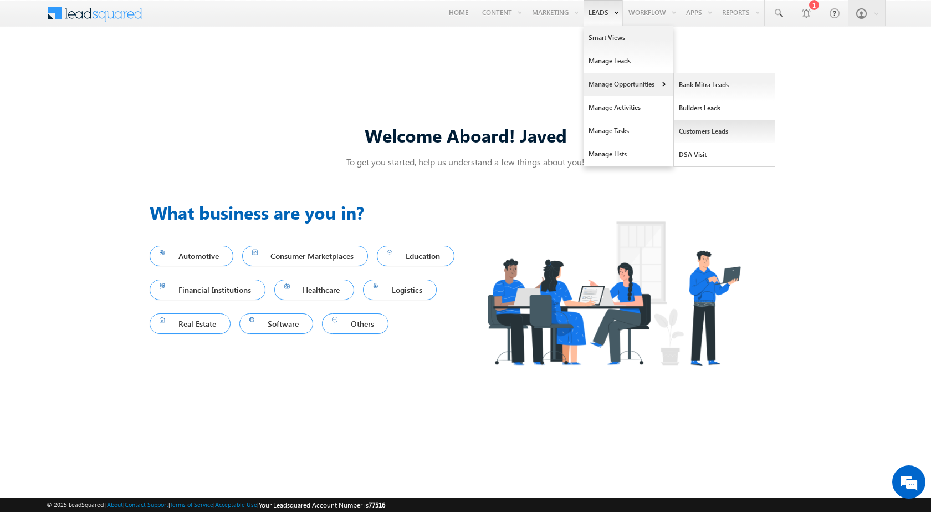
click at [699, 137] on link "Customers Leads" at bounding box center [724, 131] width 101 height 23
click at [709, 128] on link "Customers Leads" at bounding box center [724, 131] width 101 height 23
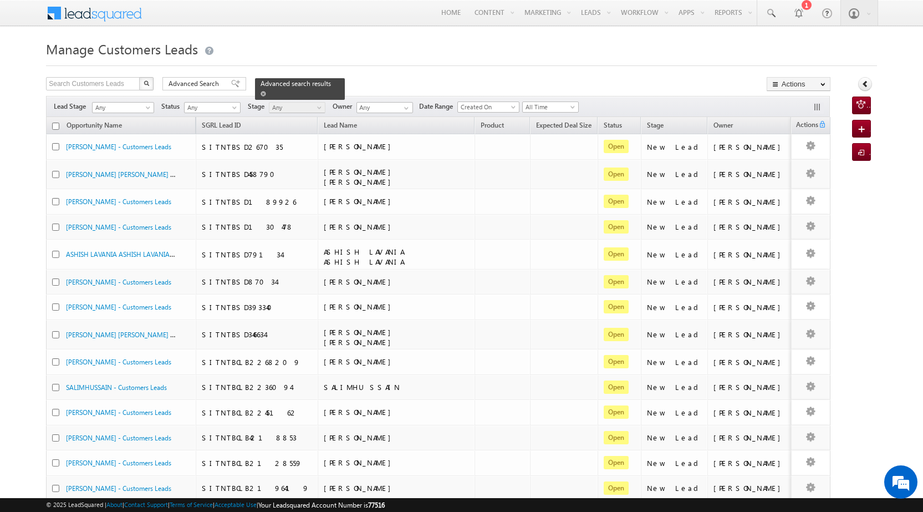
click at [266, 91] on span at bounding box center [264, 94] width 6 height 6
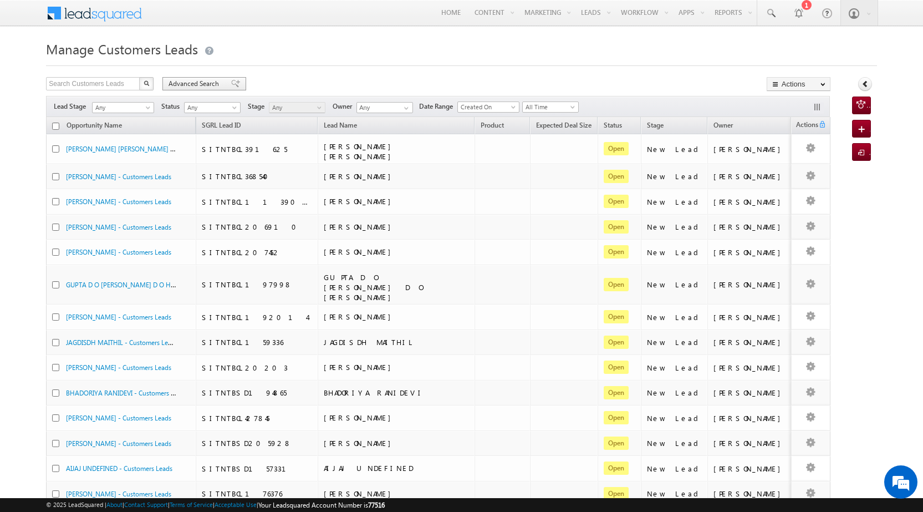
click at [203, 84] on span "Advanced Search" at bounding box center [196, 84] width 54 height 10
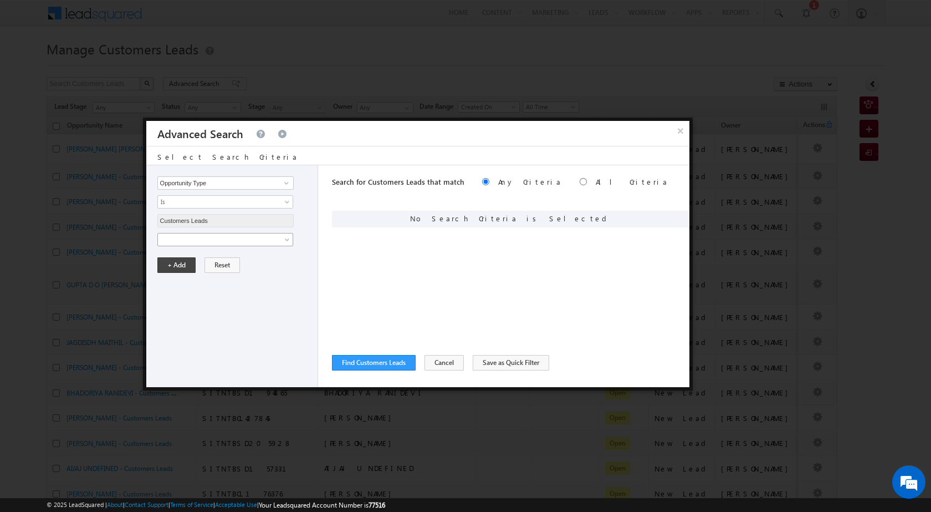
click at [198, 241] on span at bounding box center [218, 240] width 120 height 10
paste input "NTB_PA_HL_FRESH_CL_CC_VB2_25AUG25"
type input "NTB_PA_HL_FRESH_CL_CC_VB2_25AUG25"
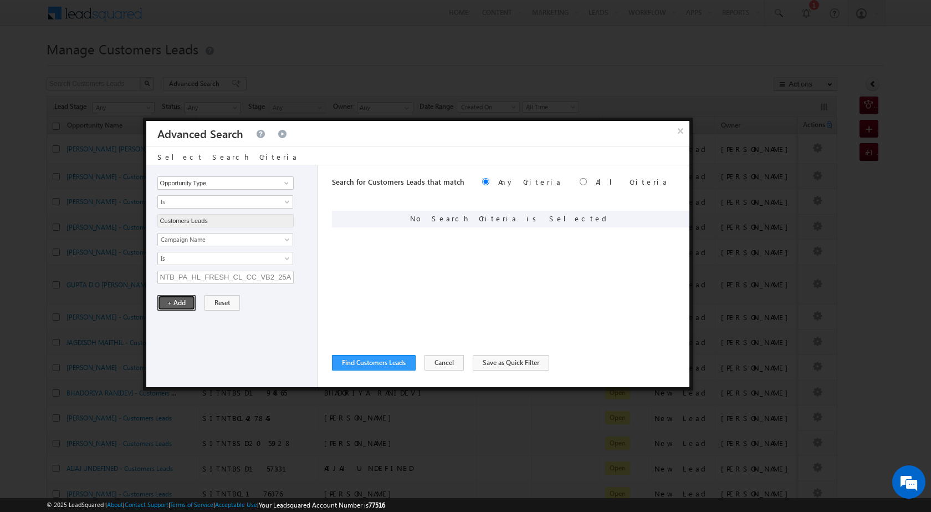
click at [186, 305] on button "+ Add" at bounding box center [176, 303] width 38 height 16
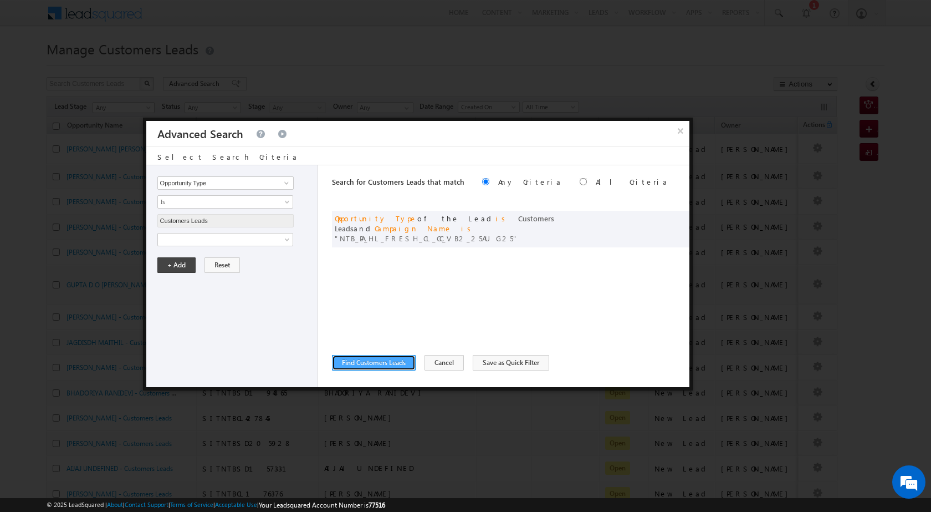
click at [396, 363] on button "Find Customers Leads" at bounding box center [374, 363] width 84 height 16
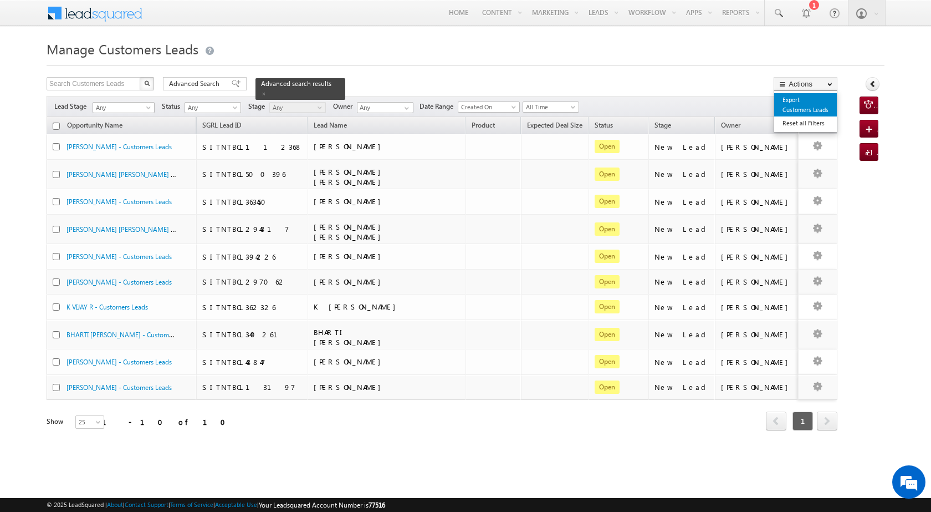
click at [798, 99] on link "Export Customers Leads" at bounding box center [805, 104] width 63 height 23
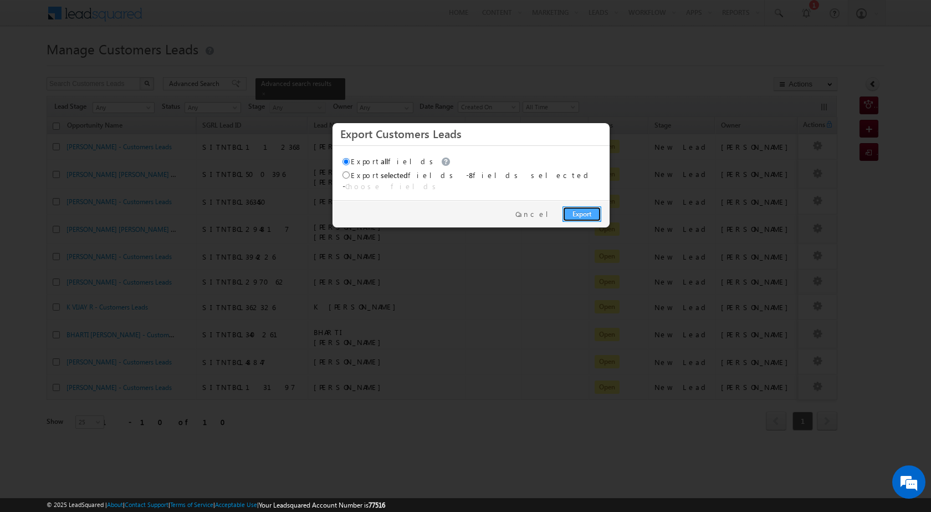
click at [582, 206] on link "Export" at bounding box center [582, 214] width 39 height 16
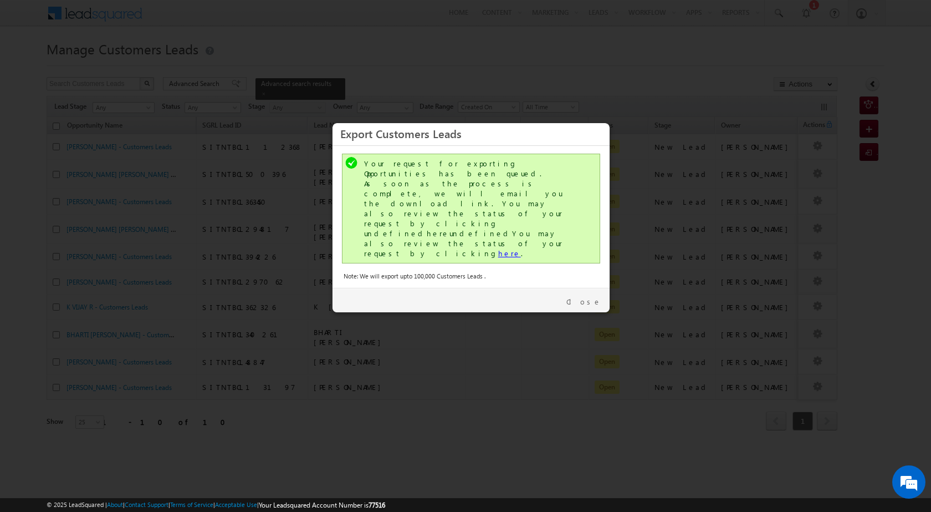
click at [498, 248] on link "here" at bounding box center [509, 252] width 23 height 9
click at [586, 297] on link "Close" at bounding box center [584, 302] width 35 height 10
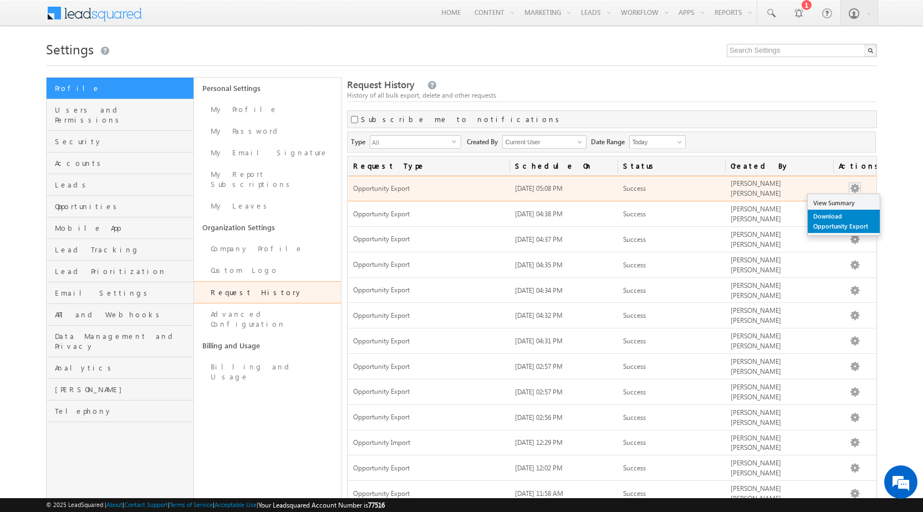
click at [842, 221] on link "Download Opportunity Export" at bounding box center [844, 221] width 72 height 23
